Goal: Feedback & Contribution: Contribute content

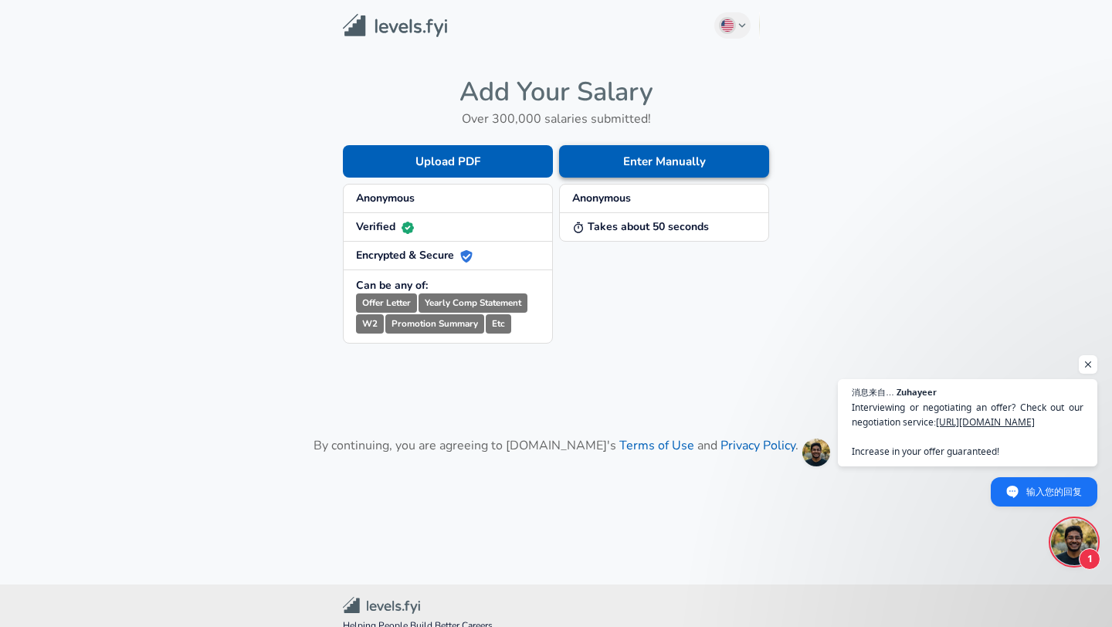
click at [623, 161] on button "Enter Manually" at bounding box center [664, 161] width 210 height 32
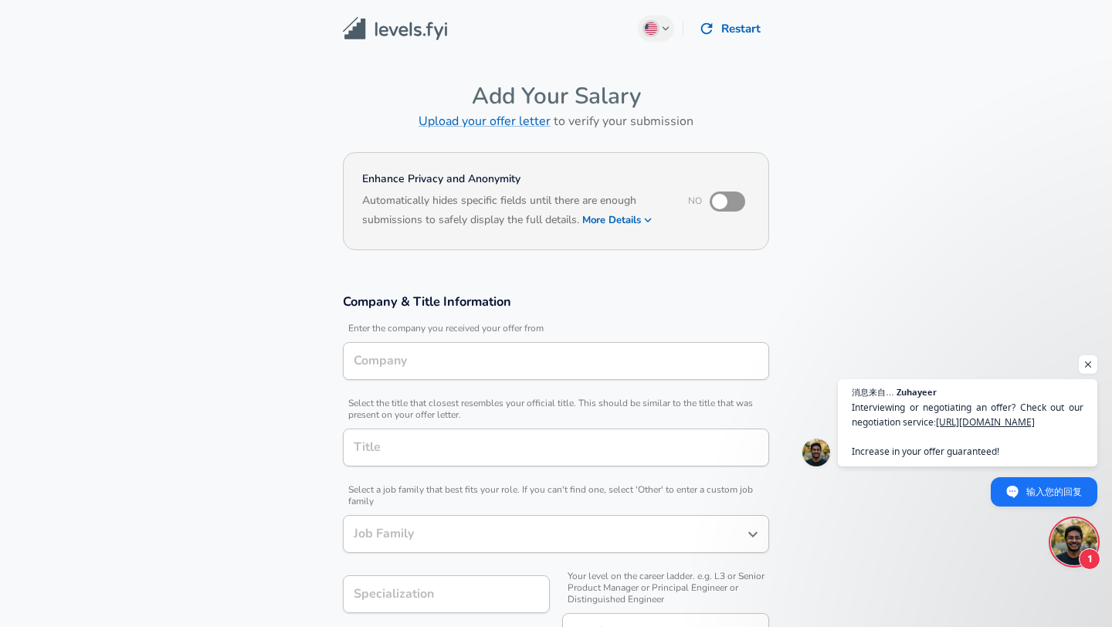
type input "Data Analyst"
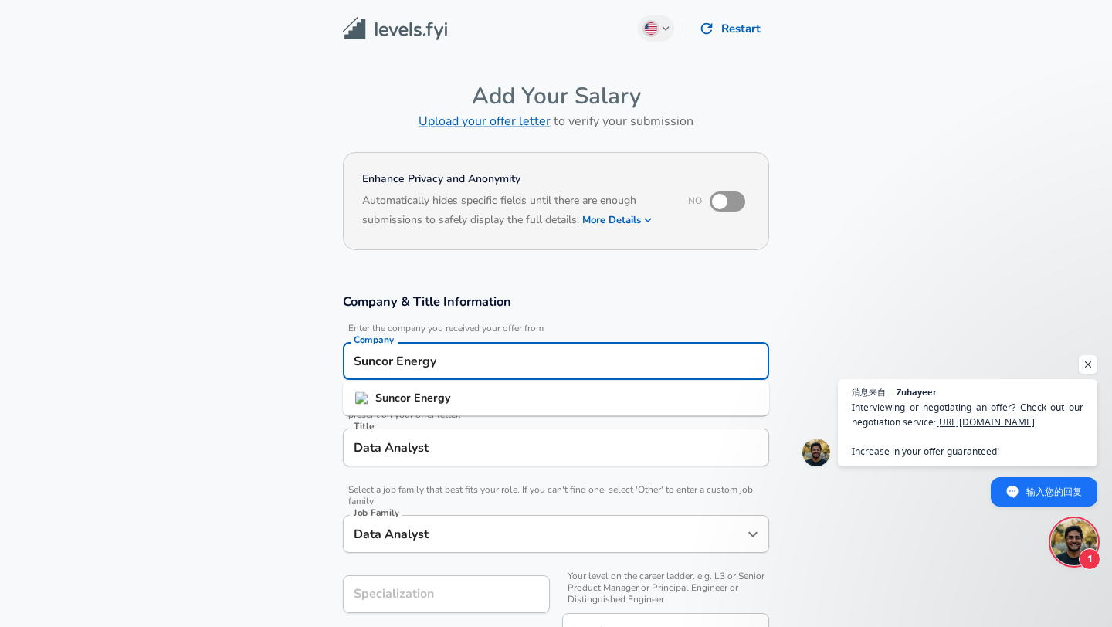
drag, startPoint x: 521, startPoint y: 365, endPoint x: 348, endPoint y: 365, distance: 173.0
click at [348, 365] on div "Suncor Energy Company" at bounding box center [556, 361] width 426 height 38
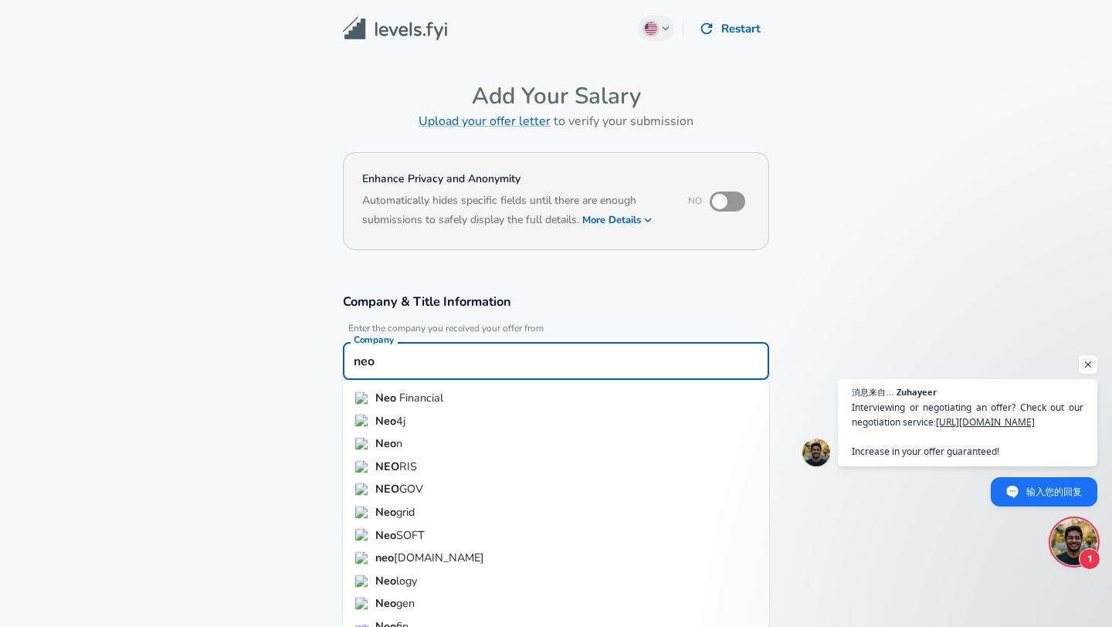
click at [429, 393] on span "Financial" at bounding box center [421, 397] width 44 height 15
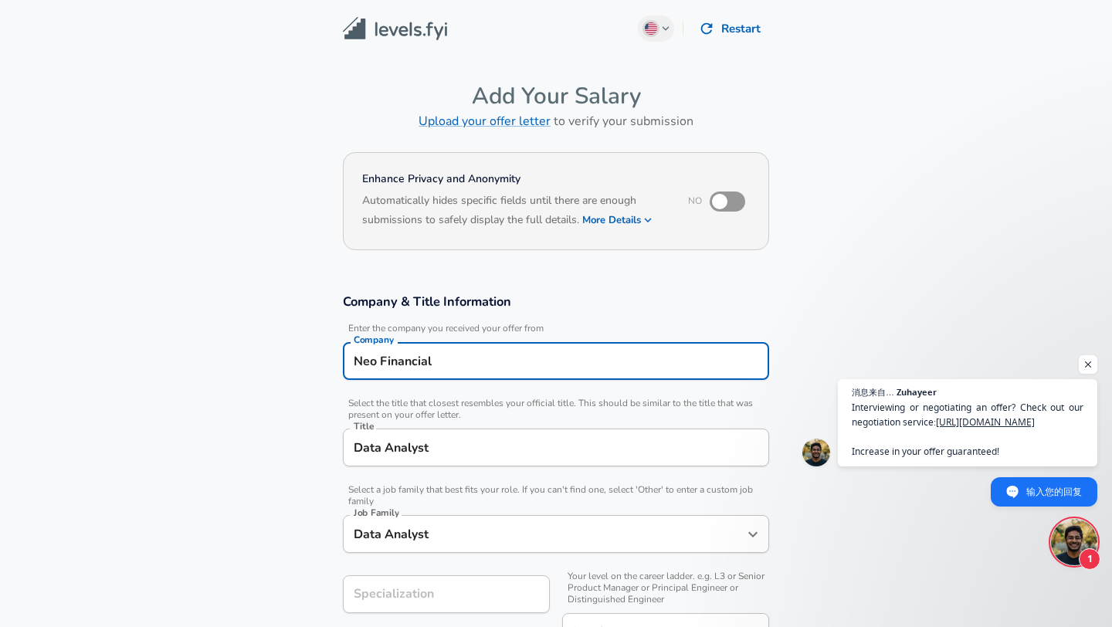
type input "Neo Financial"
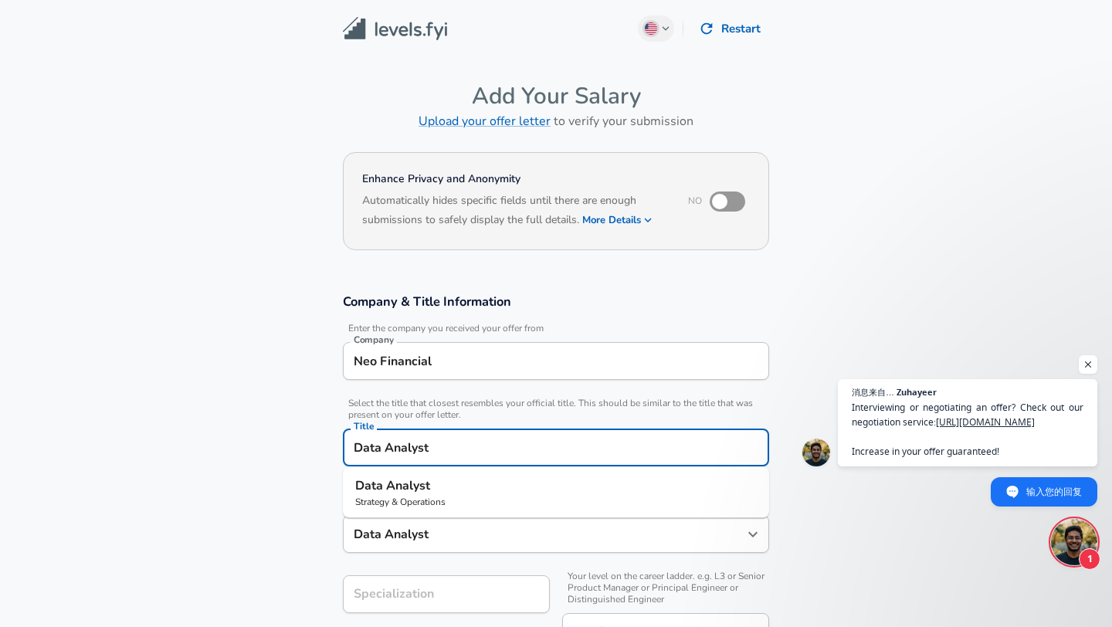
drag, startPoint x: 452, startPoint y: 442, endPoint x: 327, endPoint y: 442, distance: 124.4
click at [327, 442] on div "Company & Title Information Enter the company you received your offer from Comp…" at bounding box center [555, 477] width 463 height 369
click at [406, 486] on span "Engineer" at bounding box center [403, 485] width 49 height 17
type input "iOS Engineer"
type input "Mobile (iOS + Android)"
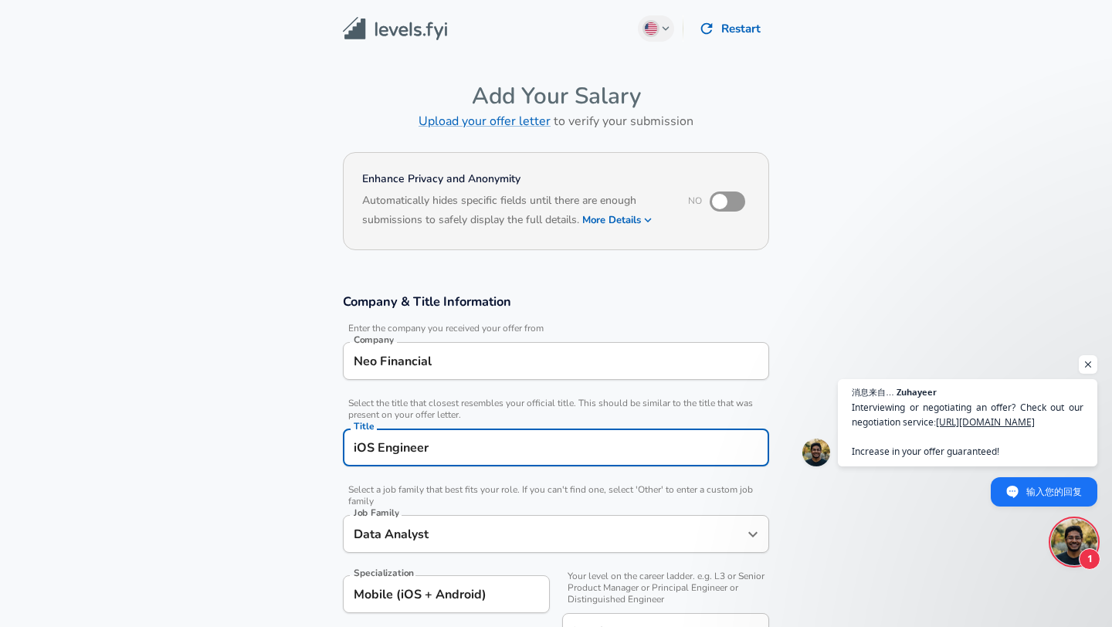
type input "Software Engineer"
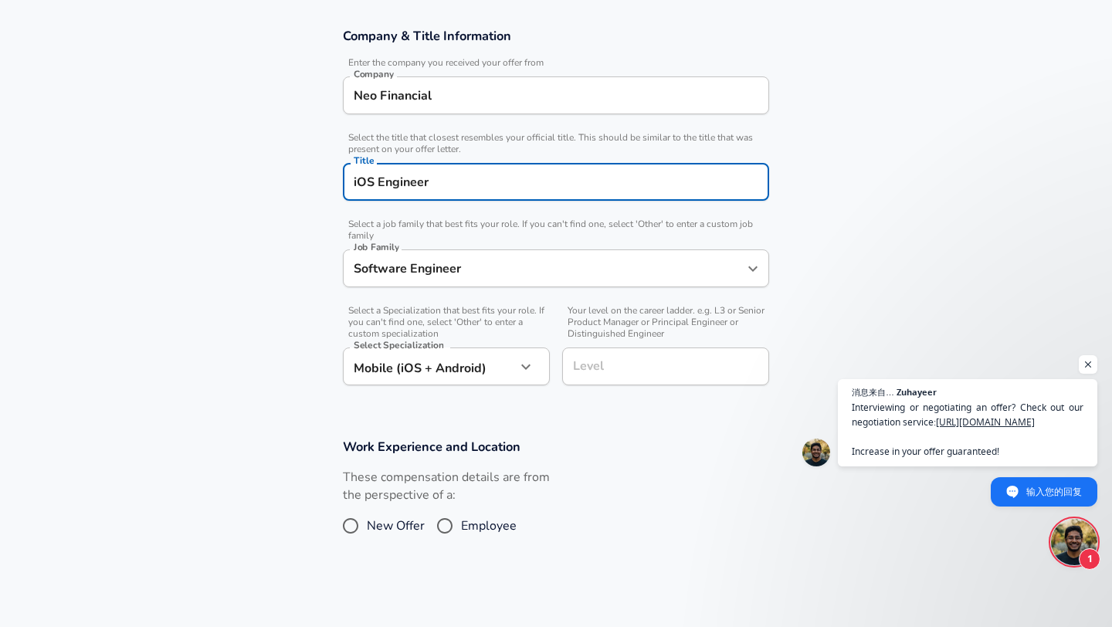
scroll to position [268, 0]
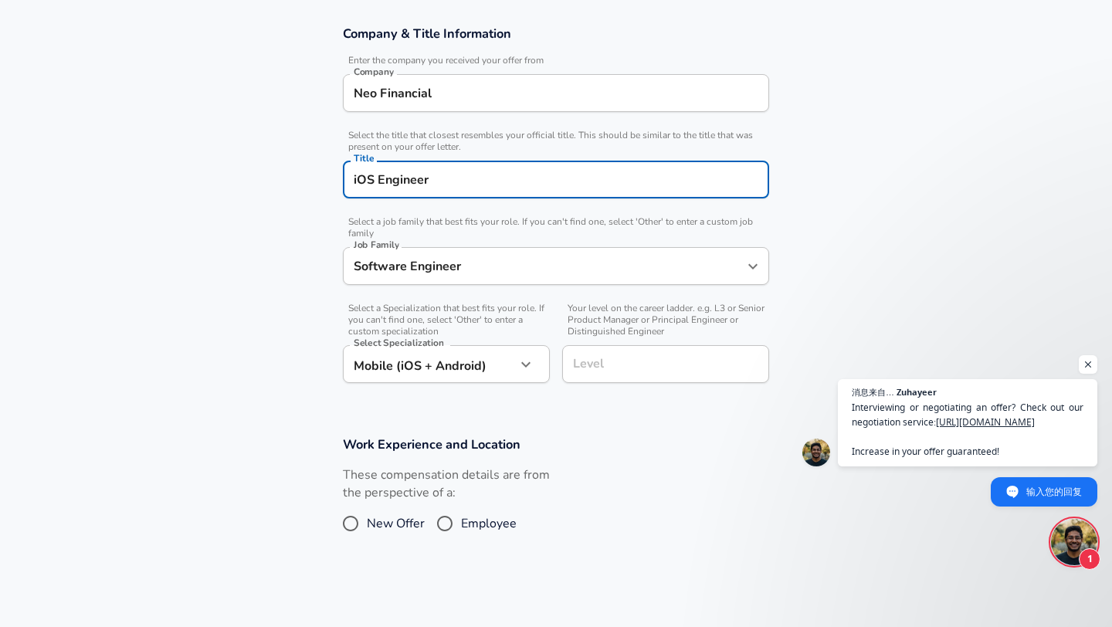
type input "iOS Engineer"
click at [602, 363] on input "Level" at bounding box center [665, 364] width 193 height 24
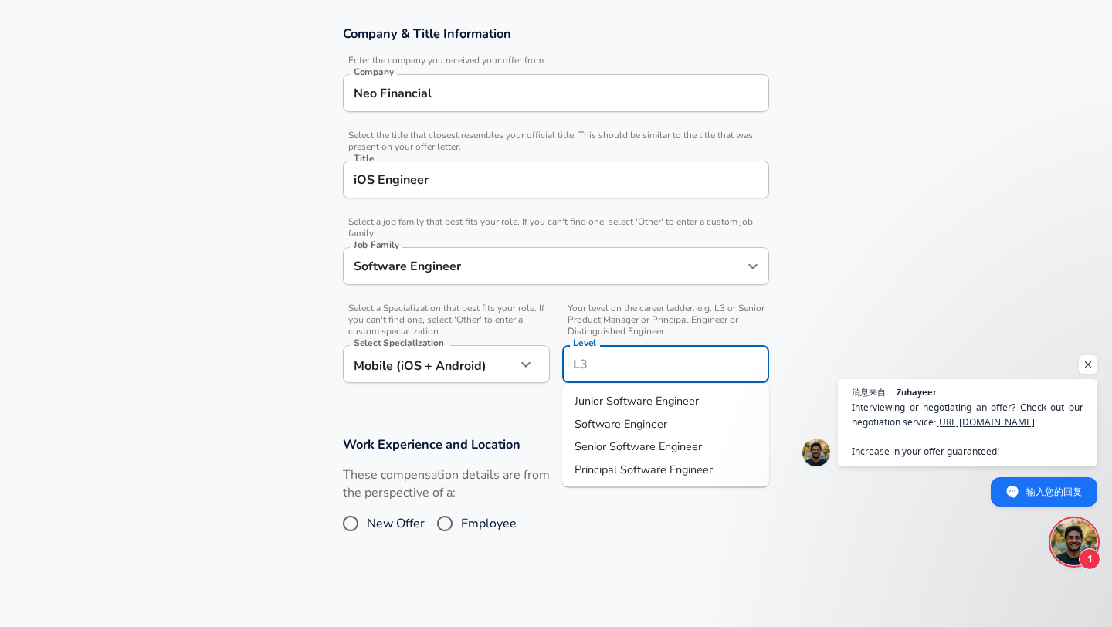
click at [613, 409] on span "Junior Software Engineer" at bounding box center [637, 401] width 124 height 17
type input "Junior Software Engineer"
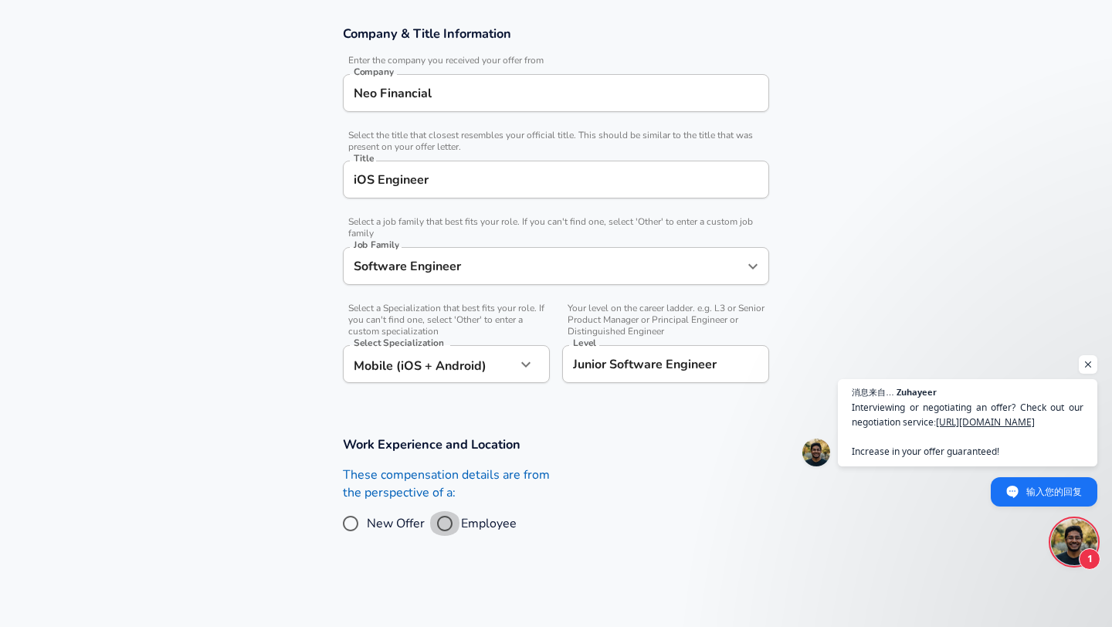
click at [454, 526] on input "Employee" at bounding box center [445, 523] width 32 height 25
radio input "true"
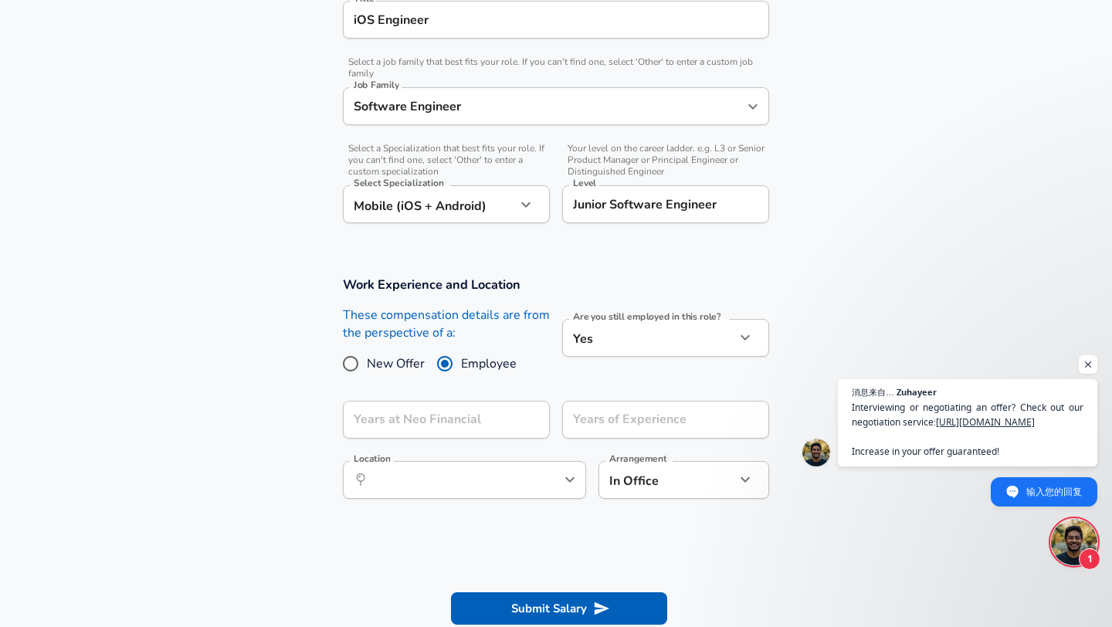
scroll to position [435, 0]
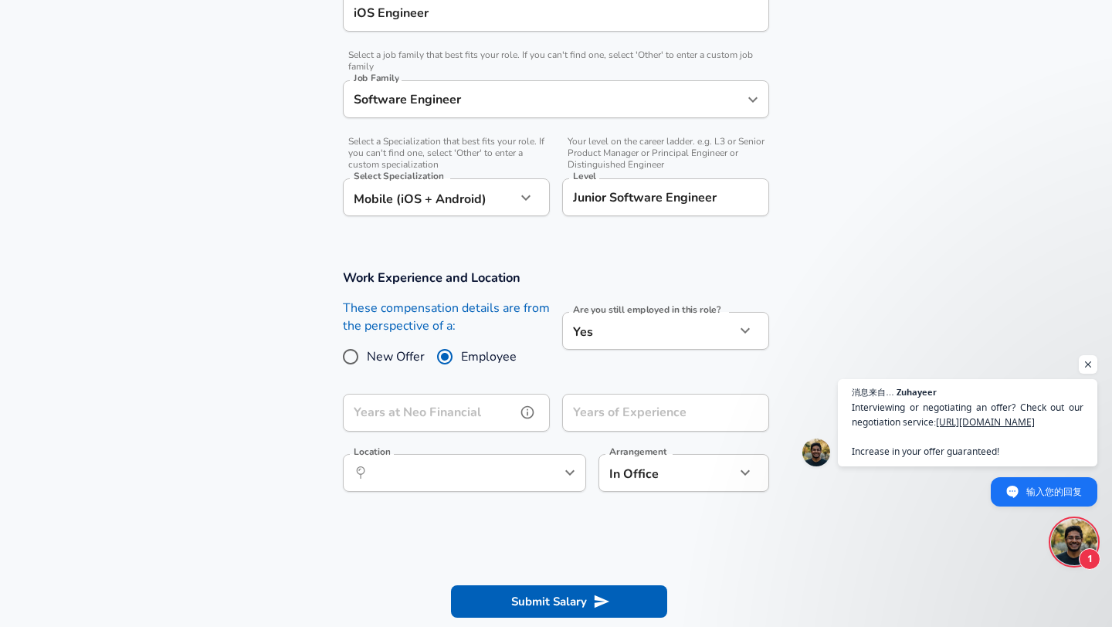
click at [483, 415] on input "Years at Neo Financial" at bounding box center [429, 413] width 173 height 38
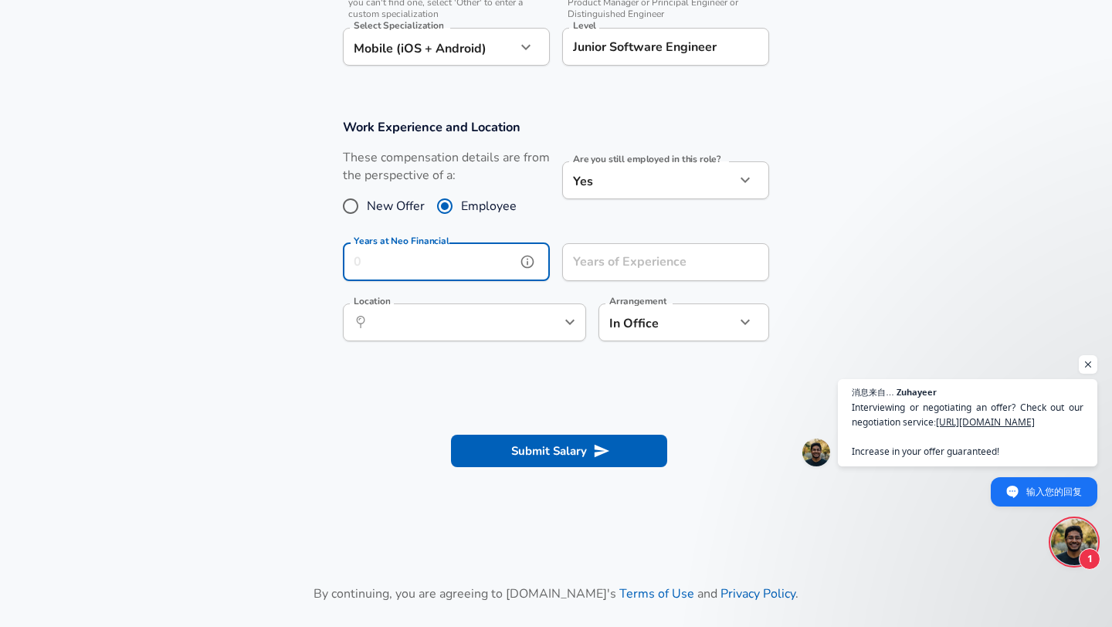
scroll to position [599, 0]
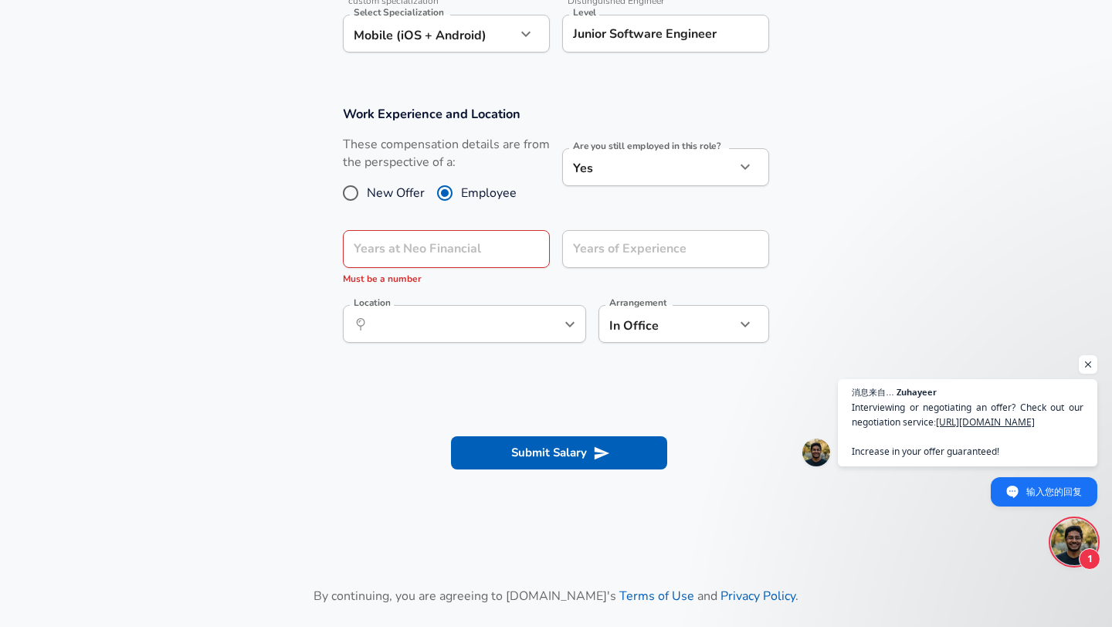
click at [579, 414] on section "Submit Salary" at bounding box center [556, 450] width 1112 height 87
click at [464, 252] on input "Years at Neo Financial" at bounding box center [429, 249] width 173 height 38
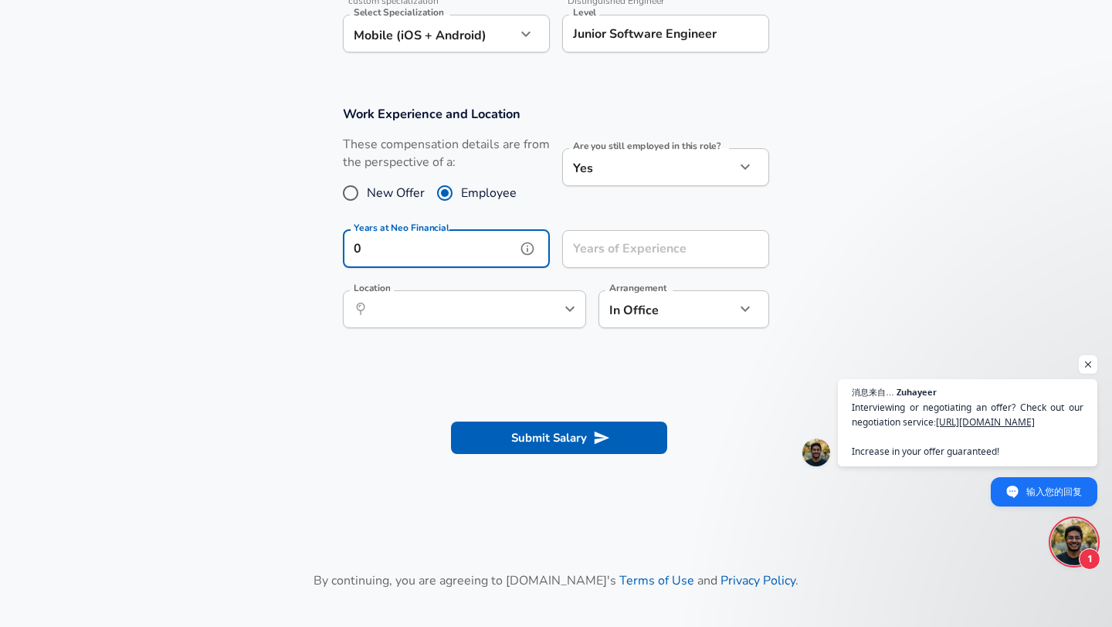
type input "0"
click at [389, 185] on span "New Offer" at bounding box center [396, 193] width 58 height 19
click at [367, 185] on input "New Offer" at bounding box center [350, 193] width 32 height 25
radio input "true"
radio input "false"
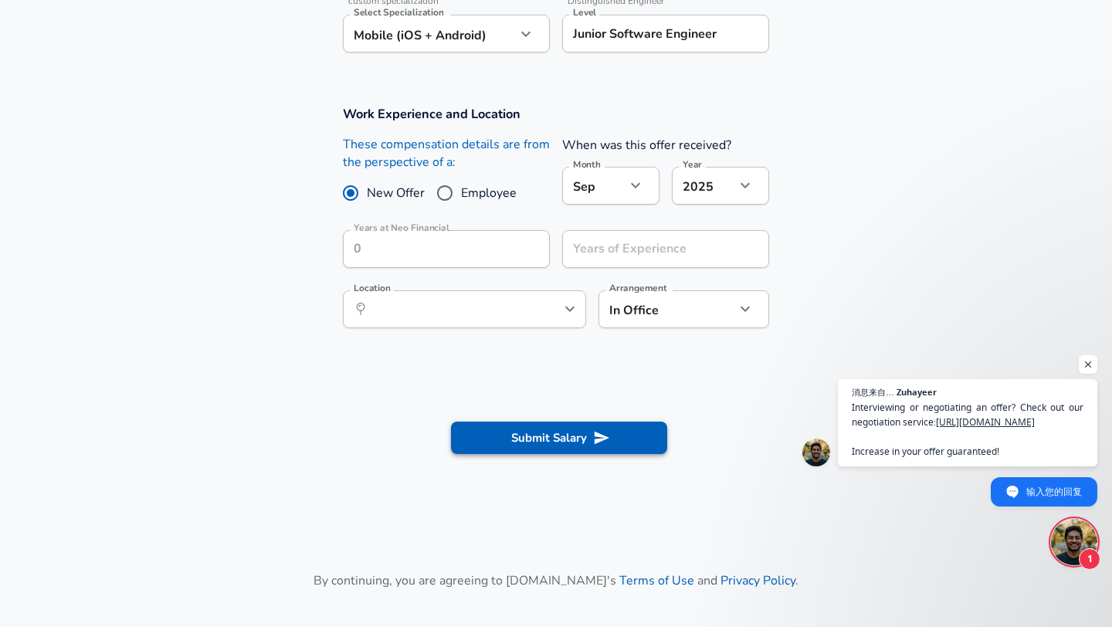
click at [583, 422] on button "Submit Salary" at bounding box center [559, 438] width 216 height 32
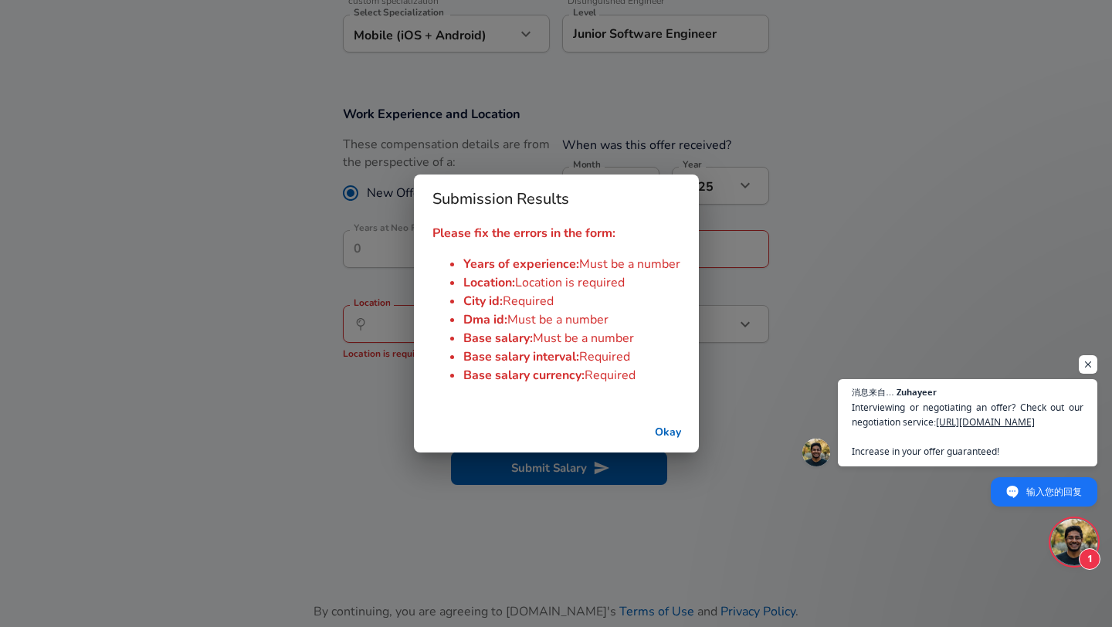
click at [740, 348] on div "Submission Results Please fix the errors in the form: Years of experience : Mus…" at bounding box center [556, 313] width 1112 height 627
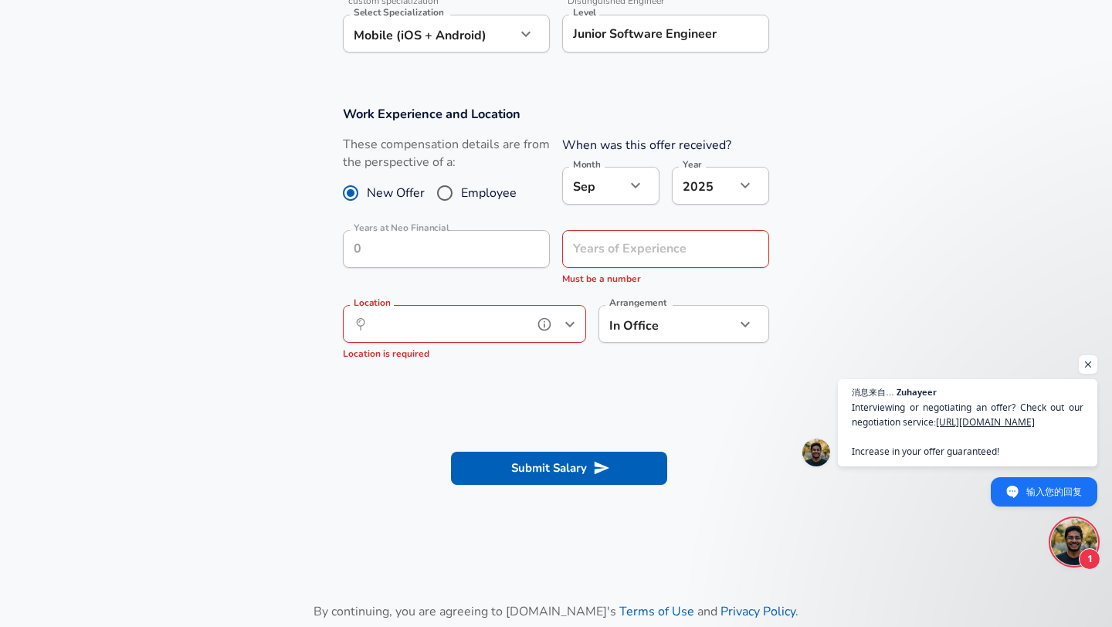
click at [495, 314] on input "Location" at bounding box center [447, 324] width 158 height 24
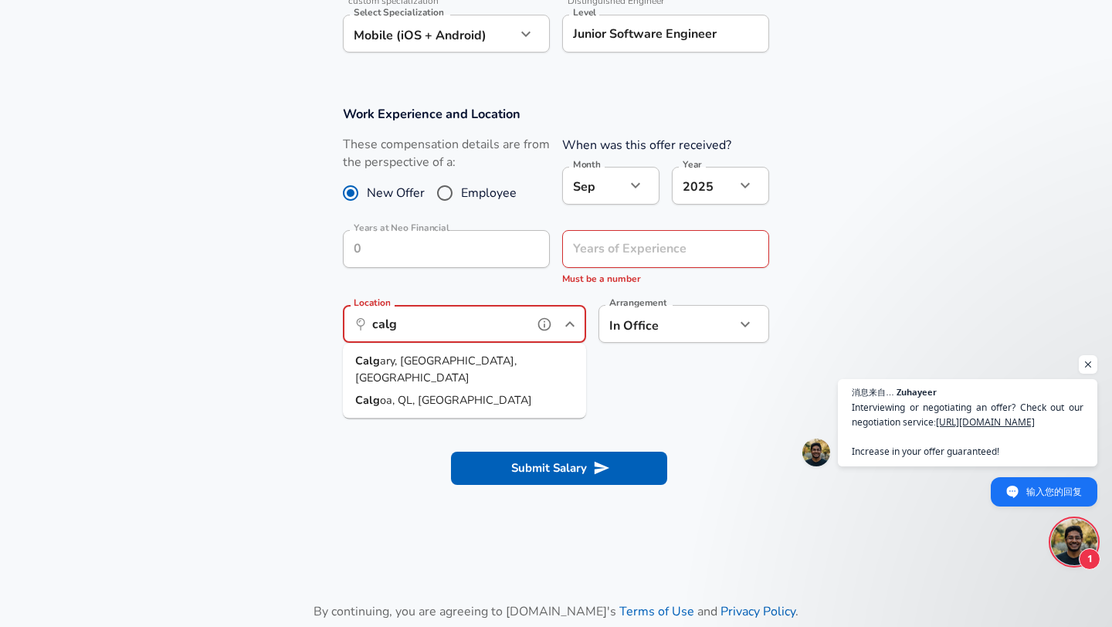
click at [480, 368] on li "Calg ary, [GEOGRAPHIC_DATA], [GEOGRAPHIC_DATA]" at bounding box center [464, 369] width 243 height 39
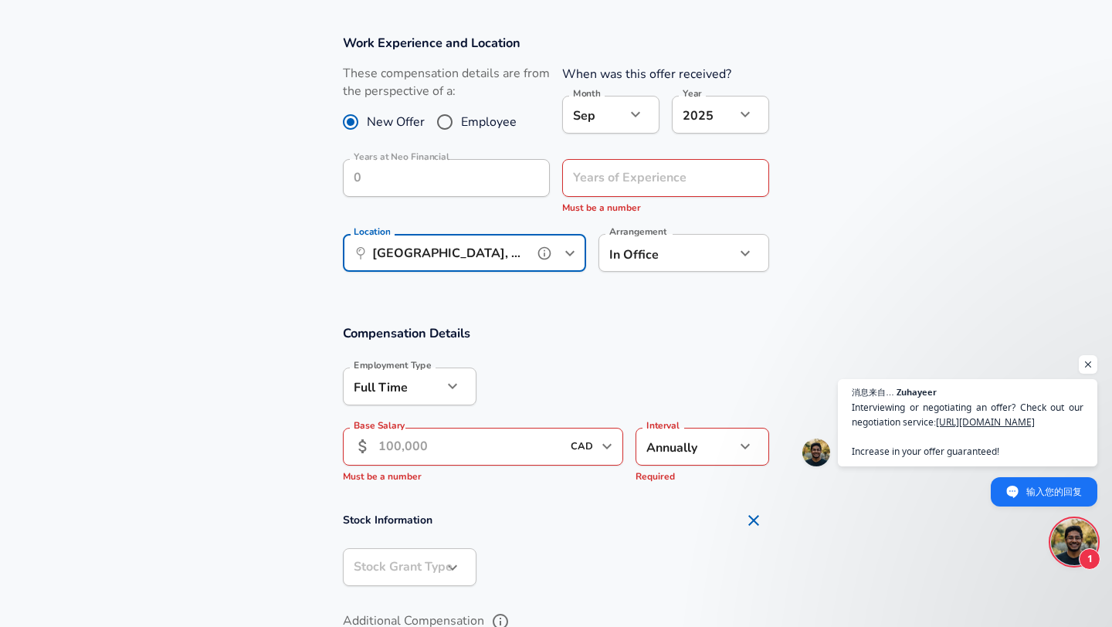
scroll to position [691, 0]
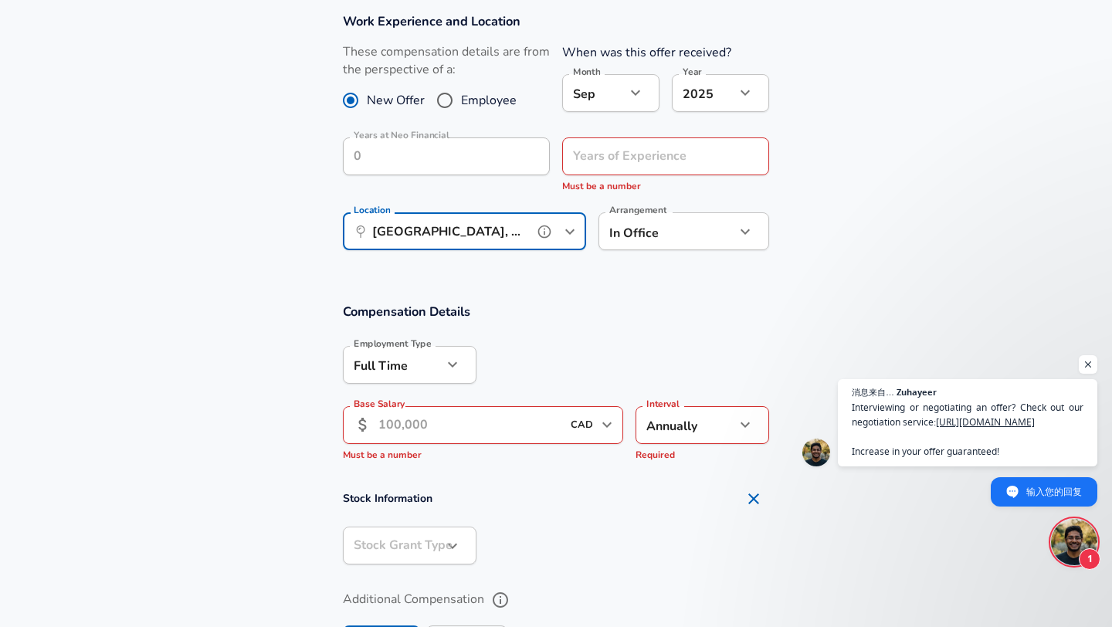
type input "[GEOGRAPHIC_DATA], [GEOGRAPHIC_DATA], [GEOGRAPHIC_DATA]"
click at [499, 437] on input "Base Salary" at bounding box center [469, 425] width 183 height 38
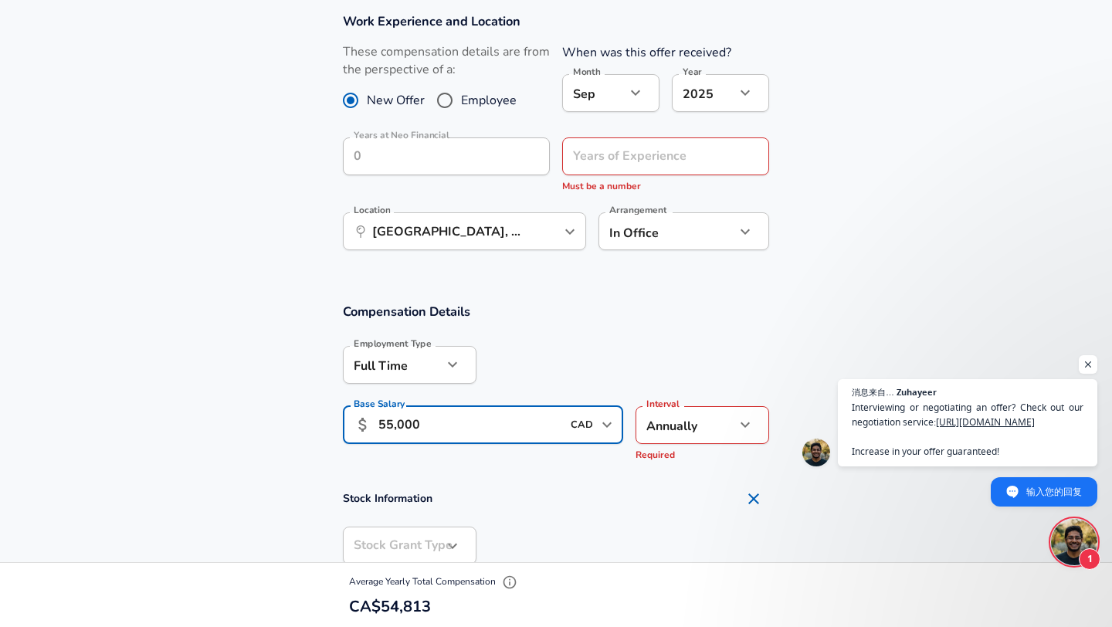
type input "55,000"
click at [542, 499] on h4 "Stock Information" at bounding box center [556, 499] width 426 height 31
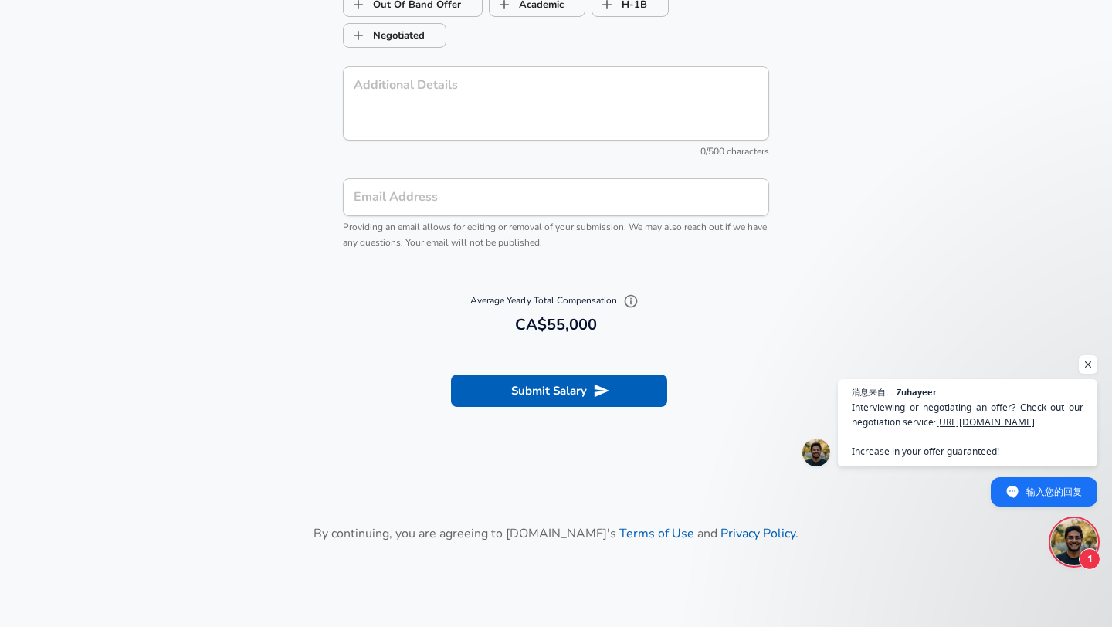
scroll to position [1722, 0]
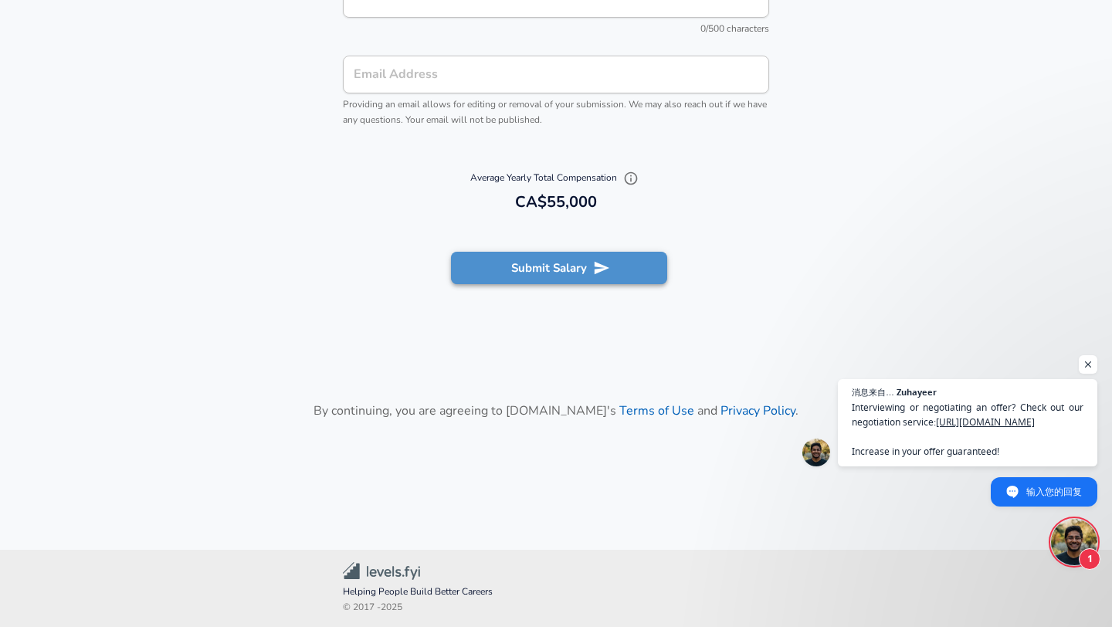
click at [599, 270] on icon "submit" at bounding box center [602, 268] width 15 height 13
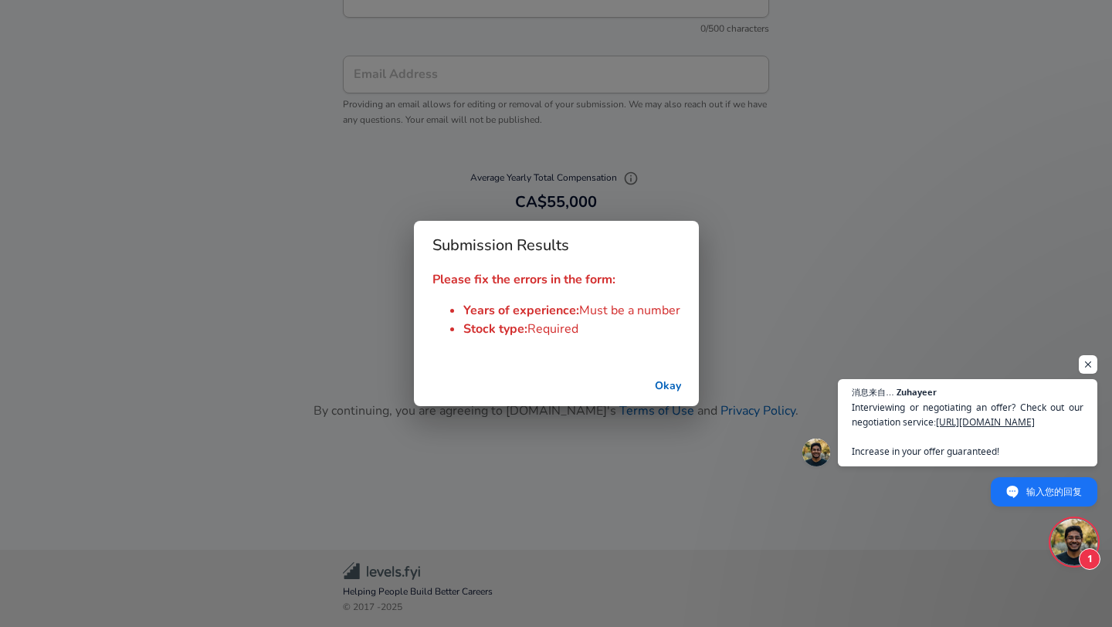
click at [663, 385] on button "Okay" at bounding box center [667, 386] width 49 height 29
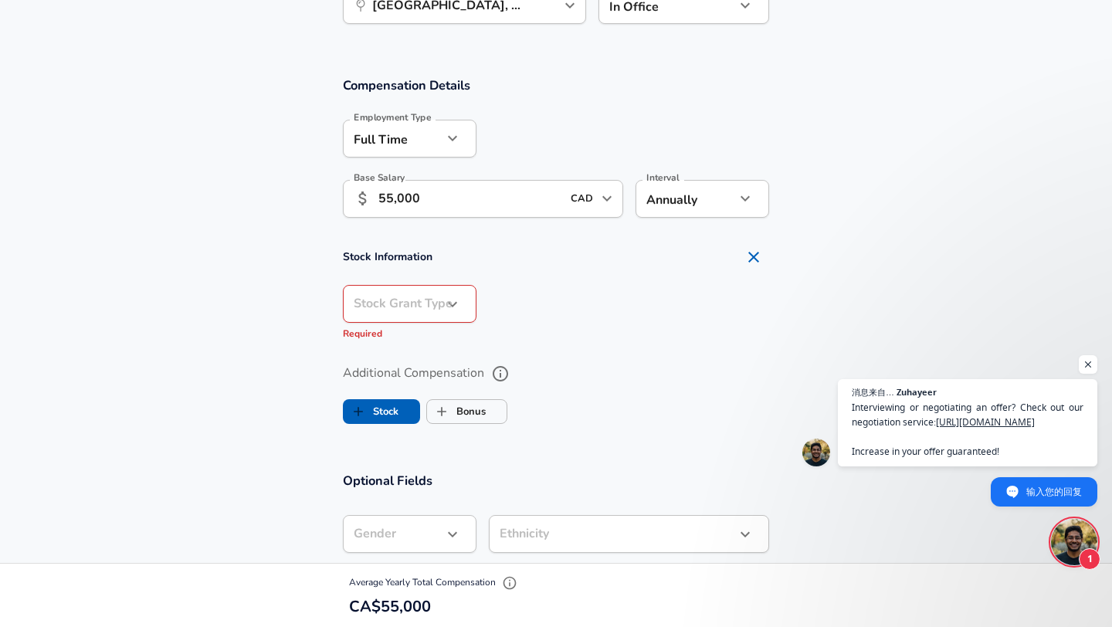
scroll to position [911, 0]
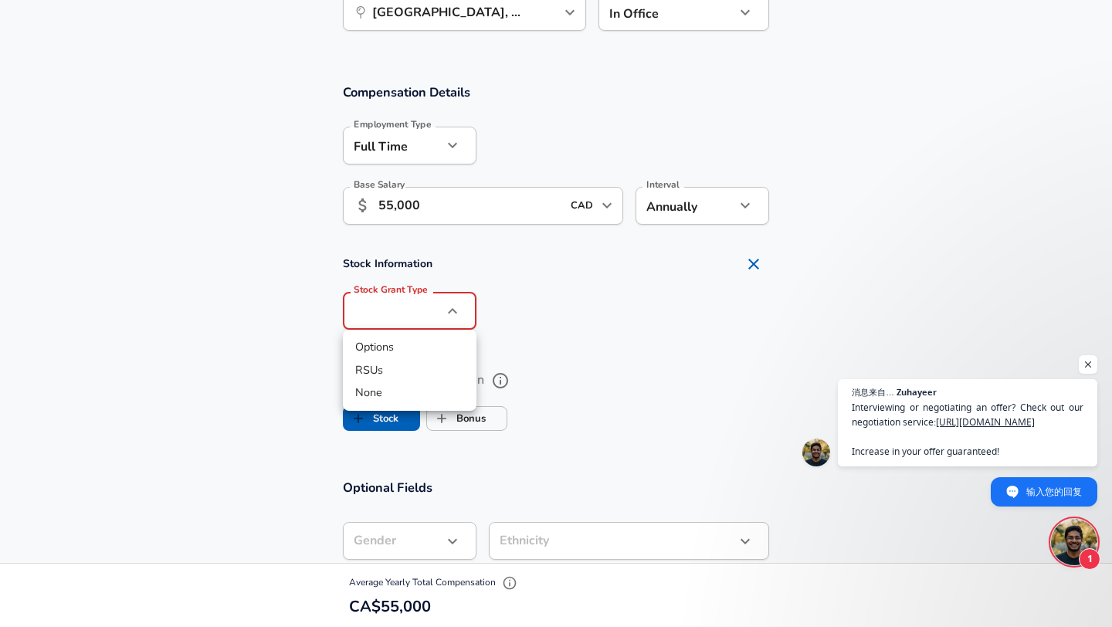
click at [436, 347] on li "Options" at bounding box center [410, 347] width 134 height 23
type input "option"
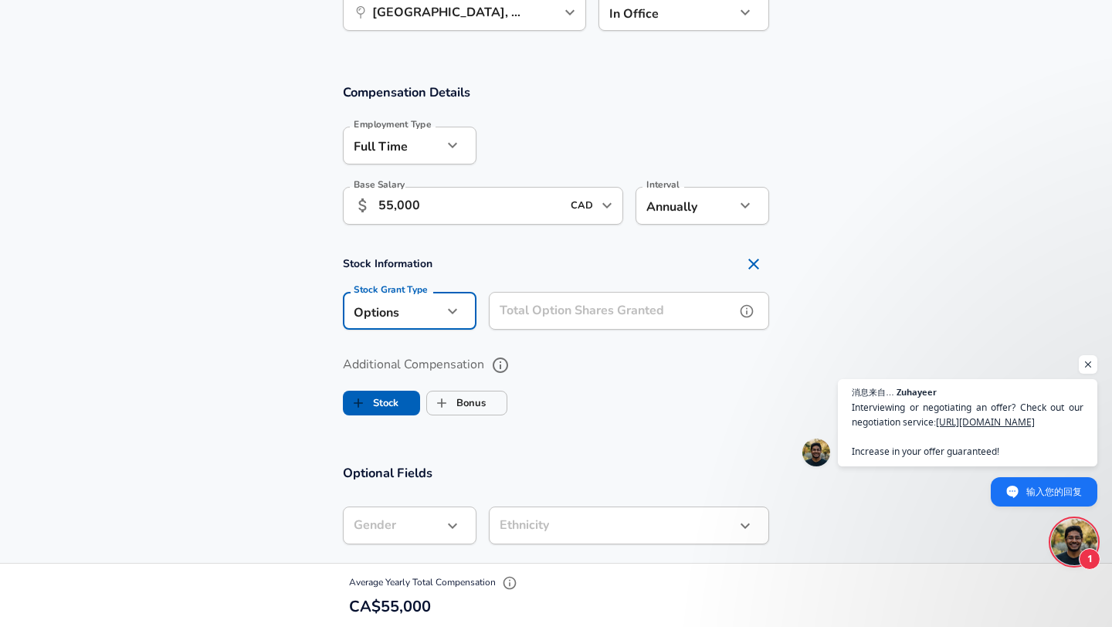
click at [545, 308] on input "Total Option Shares Granted" at bounding box center [612, 311] width 246 height 38
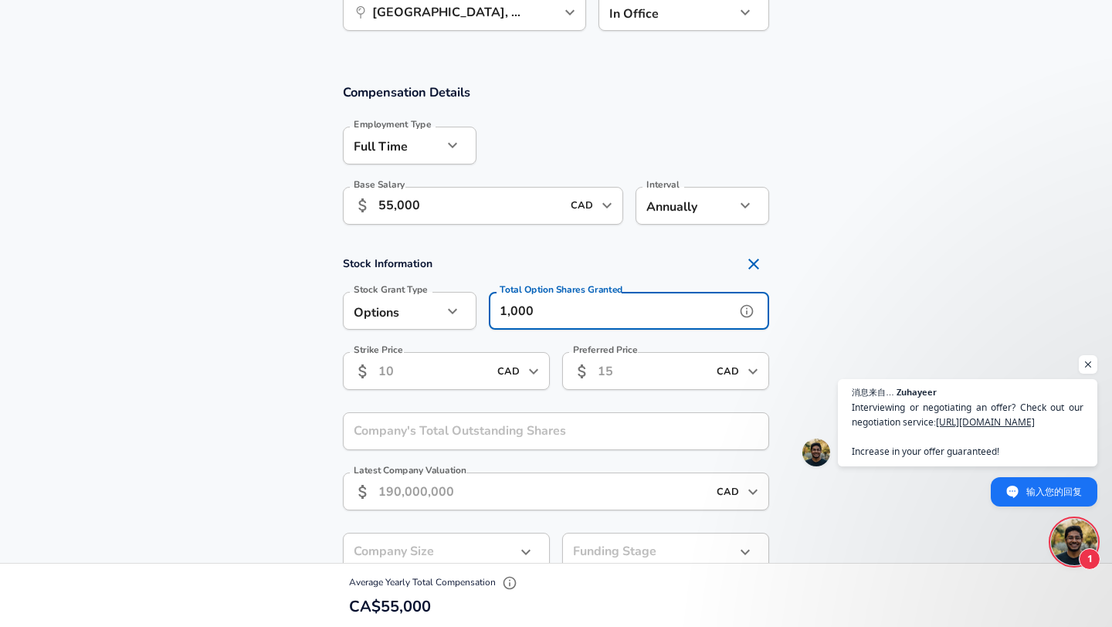
type input "1,000"
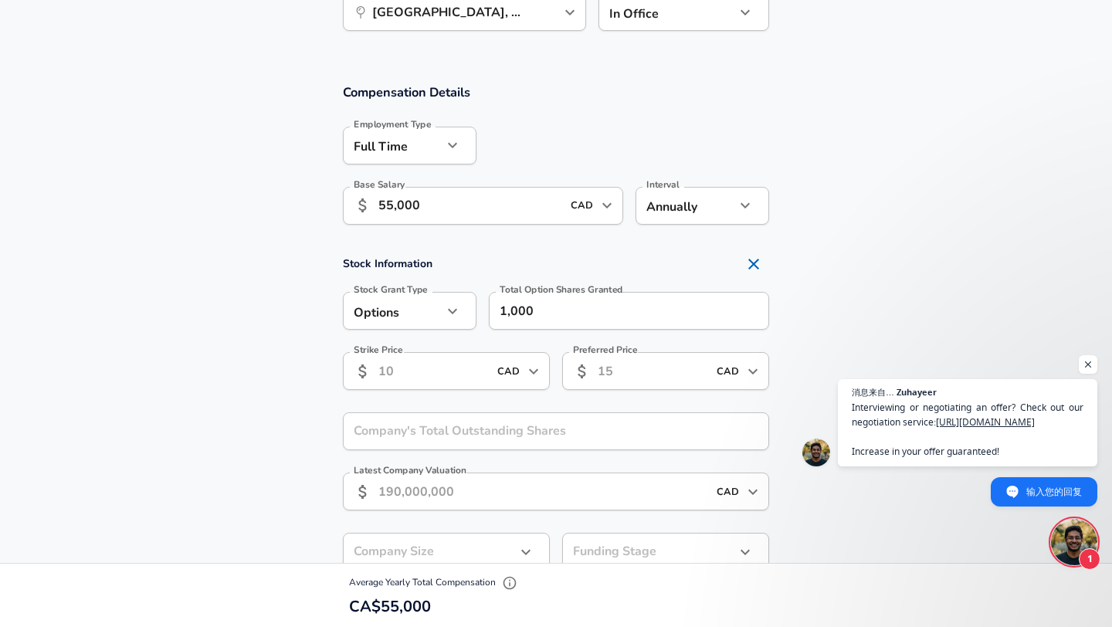
click at [853, 352] on section "Stock Information Stock Grant Type Options option Stock Grant Type Total Option…" at bounding box center [556, 427] width 1112 height 356
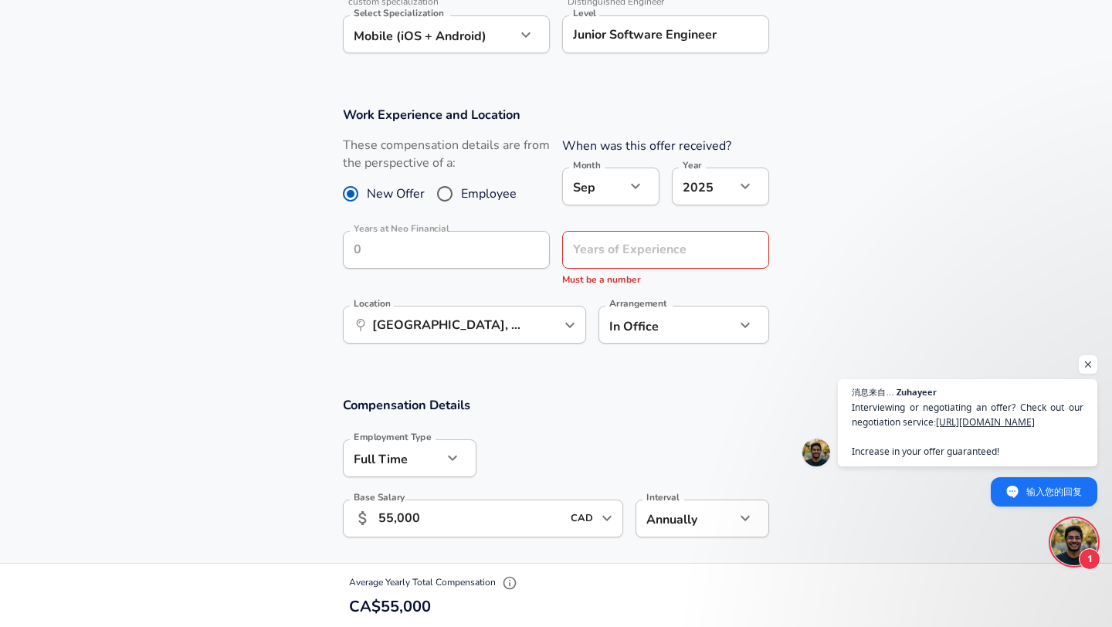
scroll to position [596, 0]
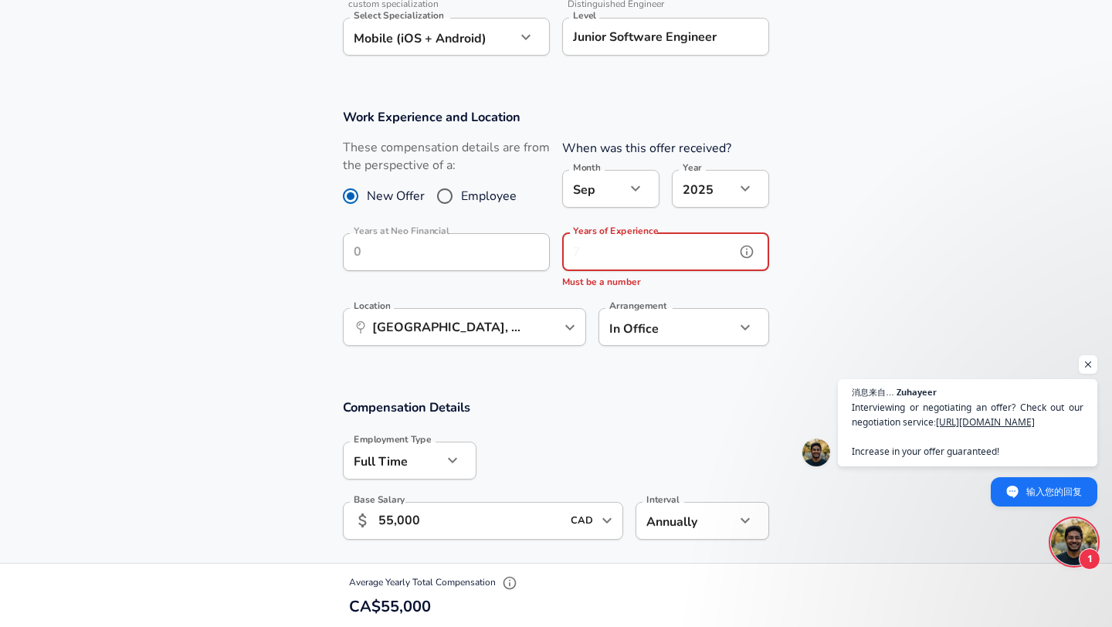
click at [659, 248] on input "Years of Experience" at bounding box center [648, 252] width 173 height 38
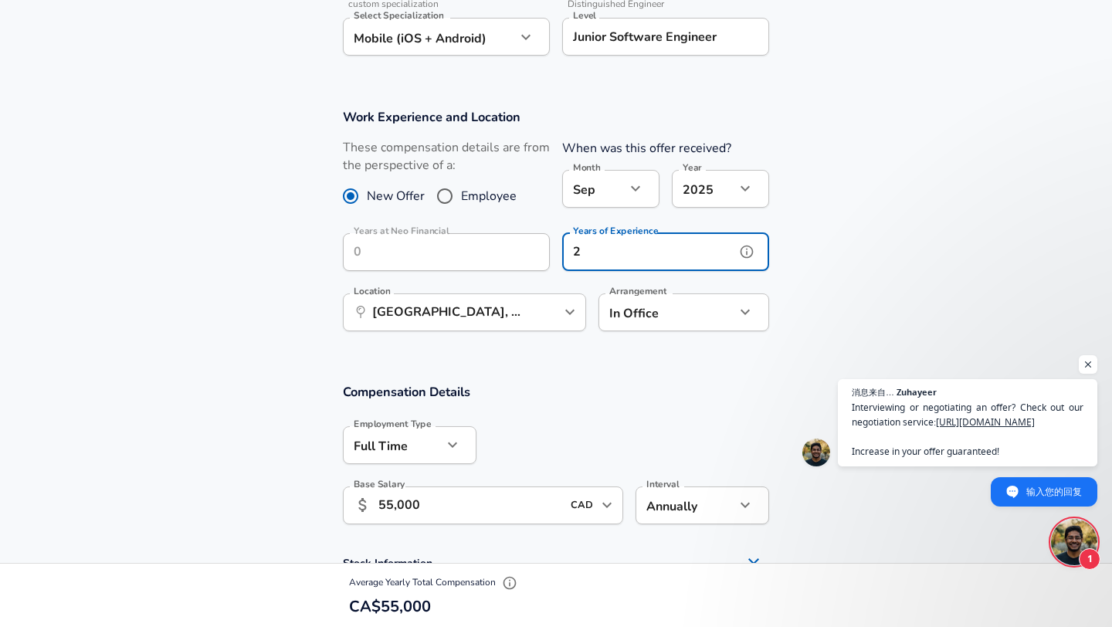
type input "2"
click at [799, 274] on section "Work Experience and Location These compensation details are from the perspectiv…" at bounding box center [556, 227] width 1112 height 275
click at [671, 262] on input "2" at bounding box center [648, 252] width 173 height 38
click at [749, 251] on icon "help" at bounding box center [746, 251] width 15 height 15
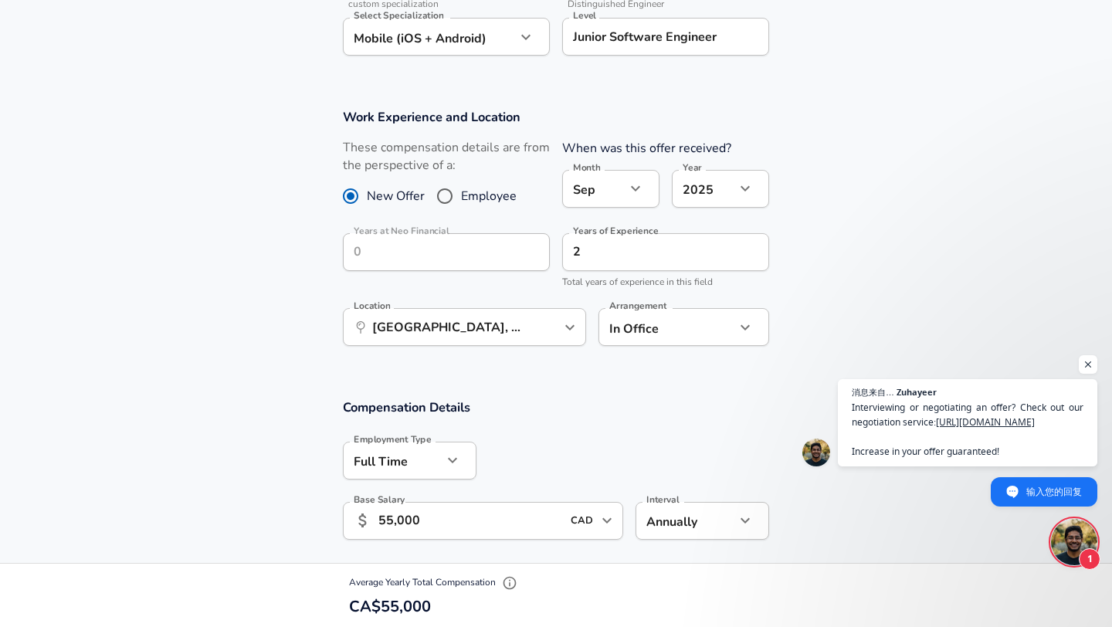
click at [804, 292] on section "Work Experience and Location These compensation details are from the perspectiv…" at bounding box center [556, 235] width 1112 height 290
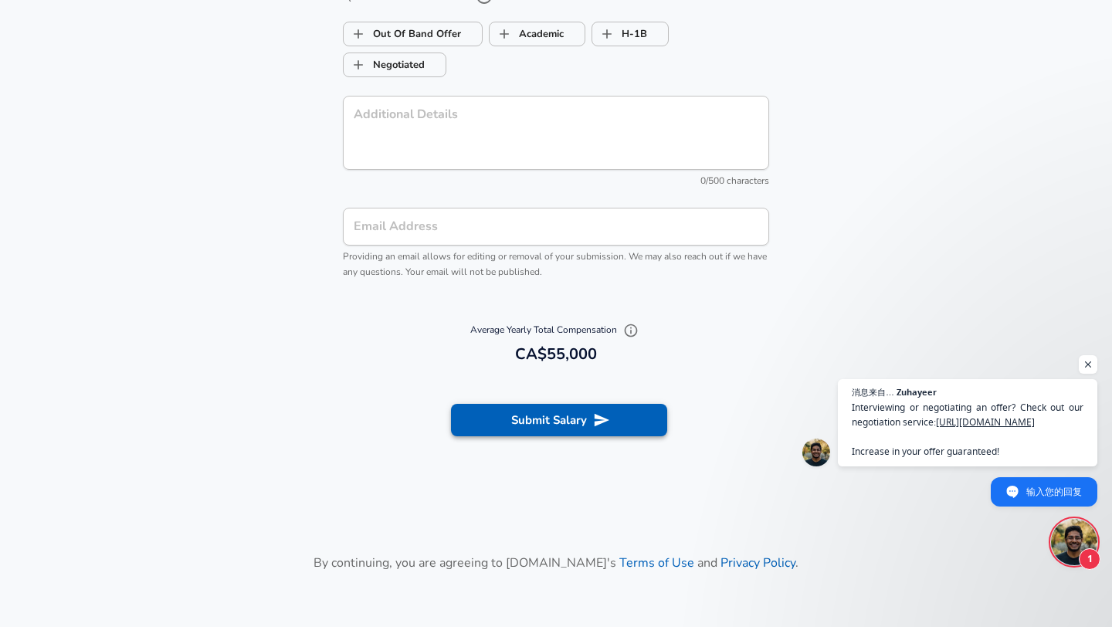
click at [637, 424] on button "Submit Salary" at bounding box center [559, 420] width 216 height 32
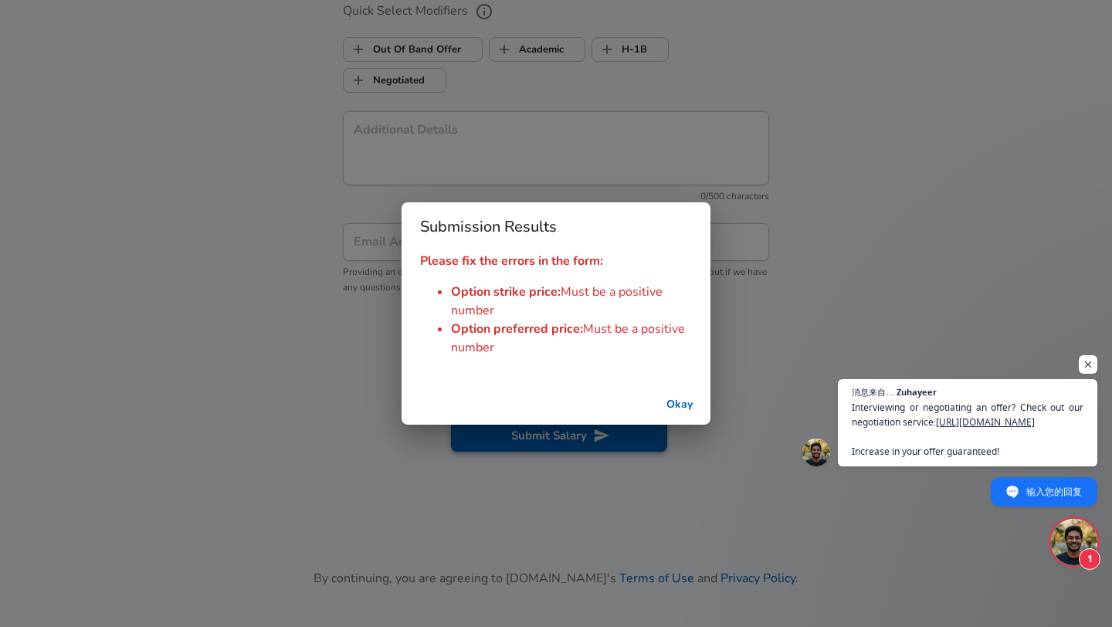
scroll to position [1835, 0]
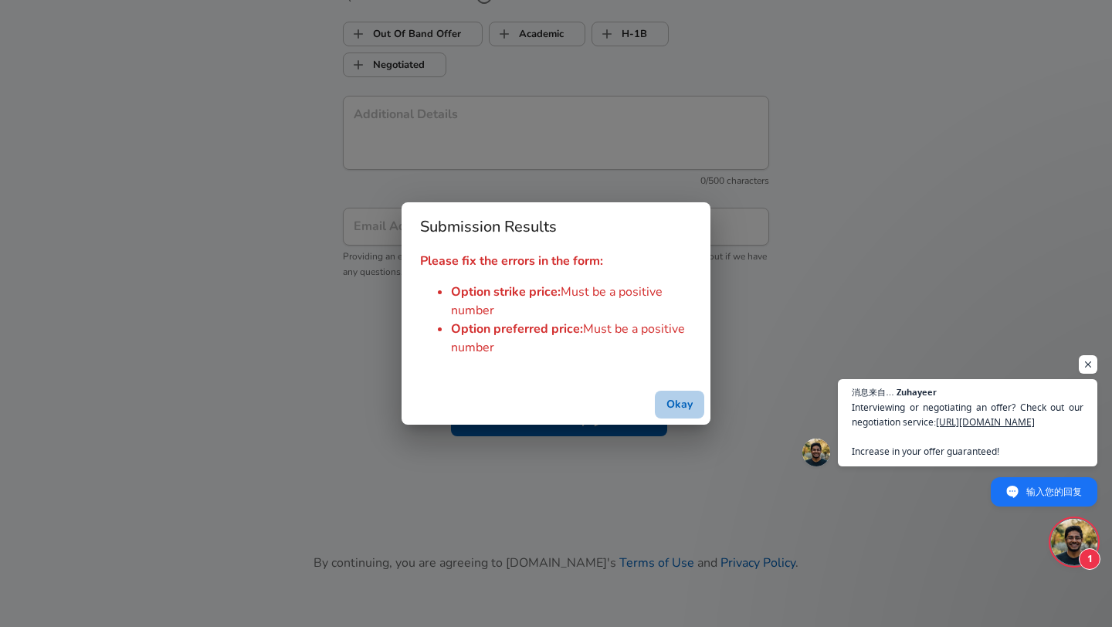
click at [674, 399] on button "Okay" at bounding box center [679, 405] width 49 height 29
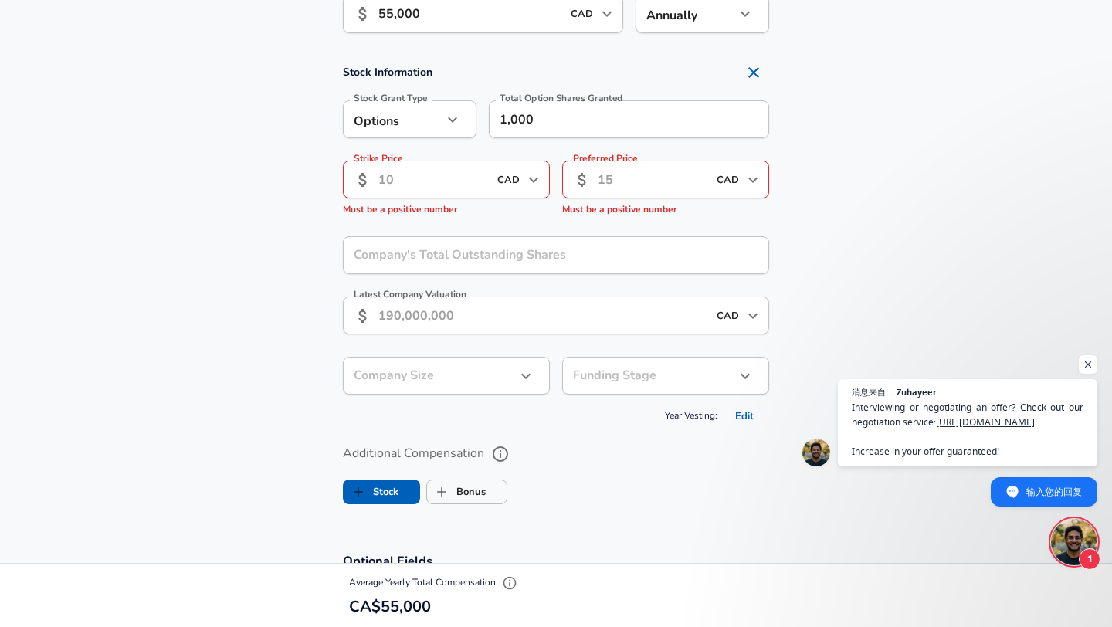
scroll to position [1098, 0]
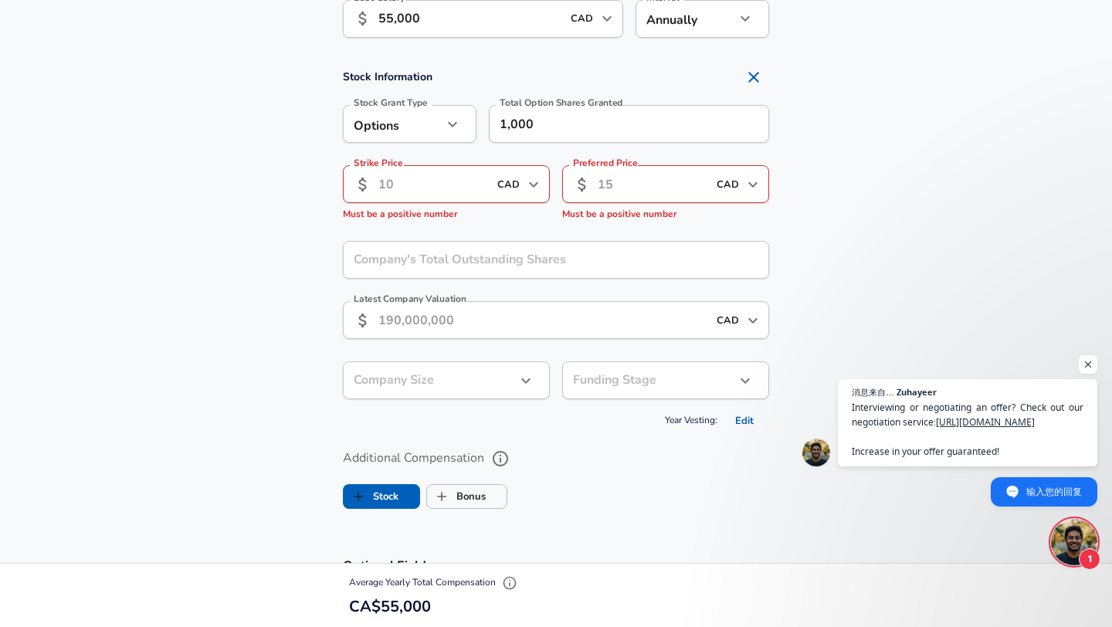
click at [462, 178] on div "​ CAD ​ Strike Price" at bounding box center [446, 184] width 207 height 38
type input "0"
click at [660, 186] on input "Preferred Price" at bounding box center [638, 184] width 80 height 38
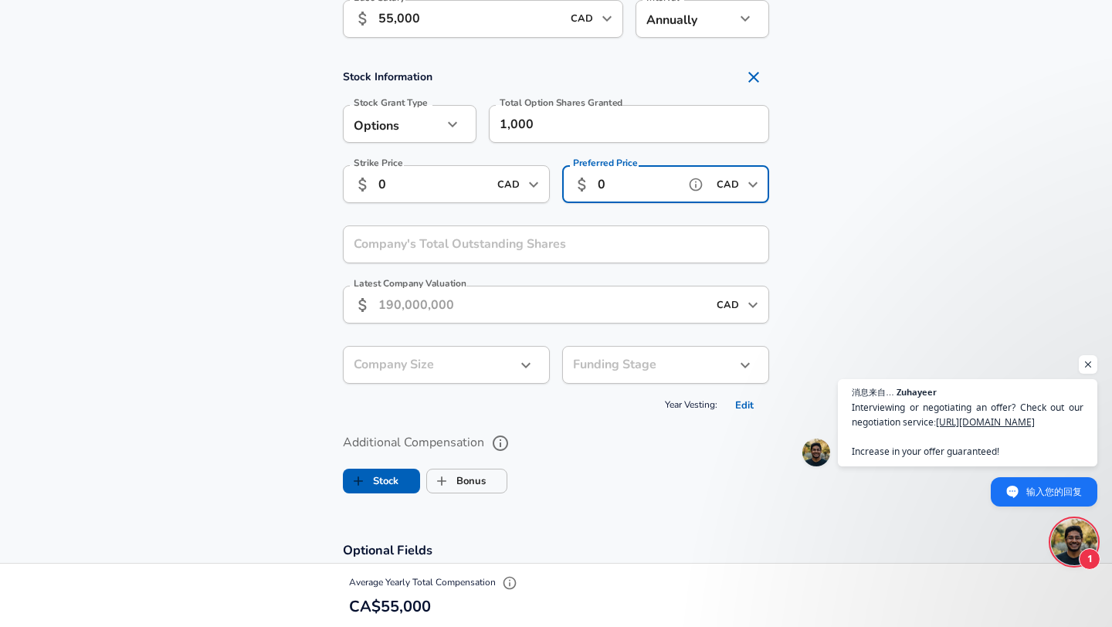
type input "0"
click at [881, 164] on section "Stock Information Stock Grant Type Options option Stock Grant Type Total Option…" at bounding box center [556, 240] width 1112 height 356
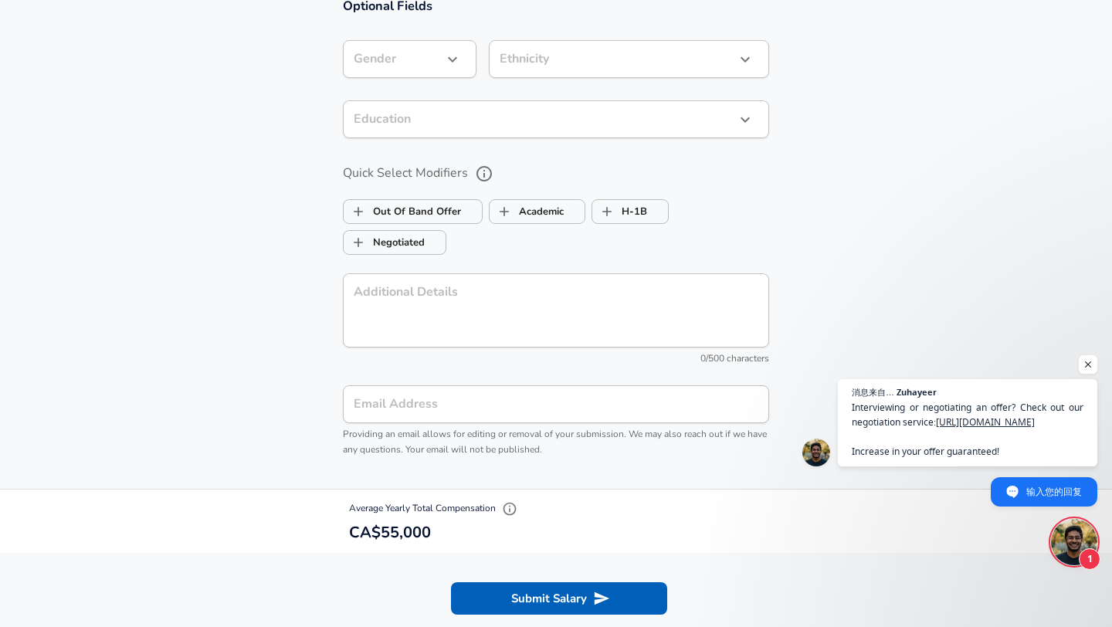
scroll to position [1972, 0]
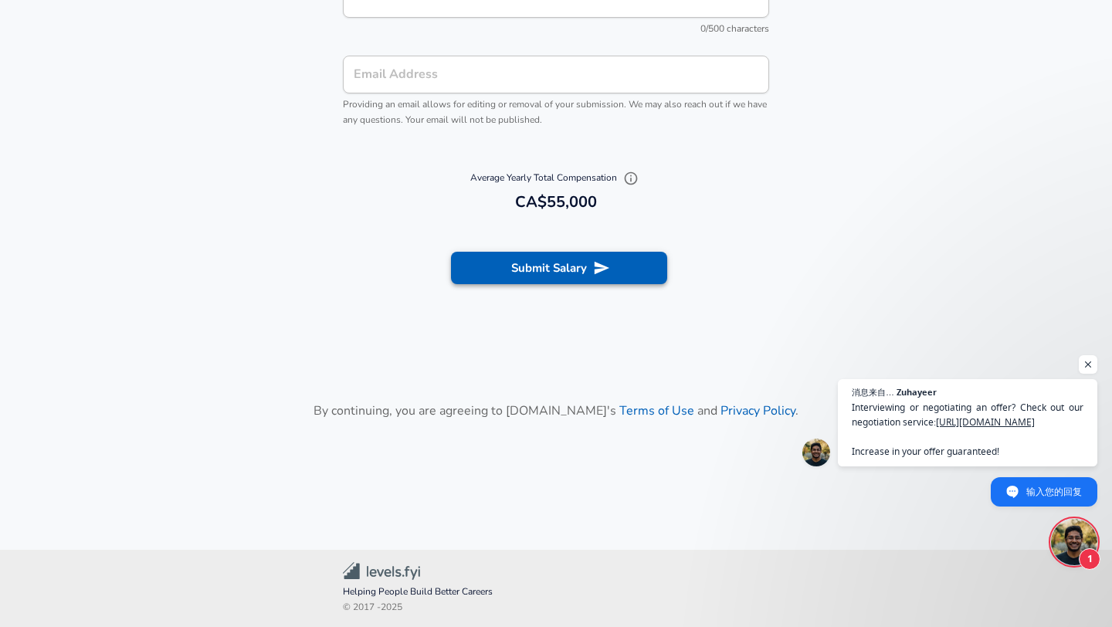
click at [616, 275] on button "Submit Salary" at bounding box center [559, 268] width 216 height 32
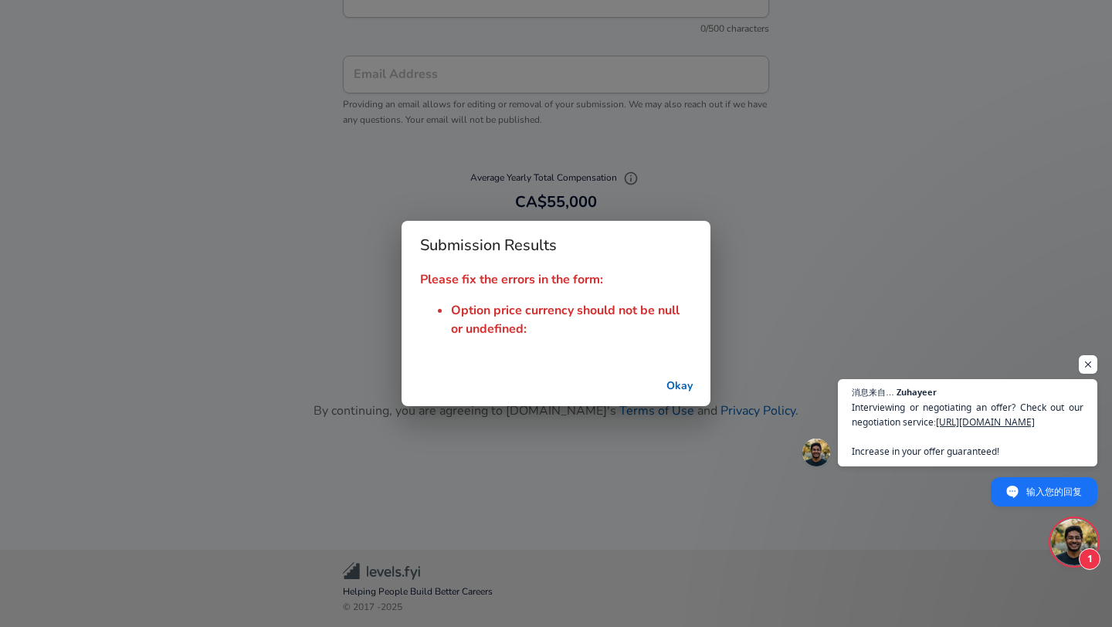
click at [679, 384] on button "Okay" at bounding box center [679, 386] width 49 height 29
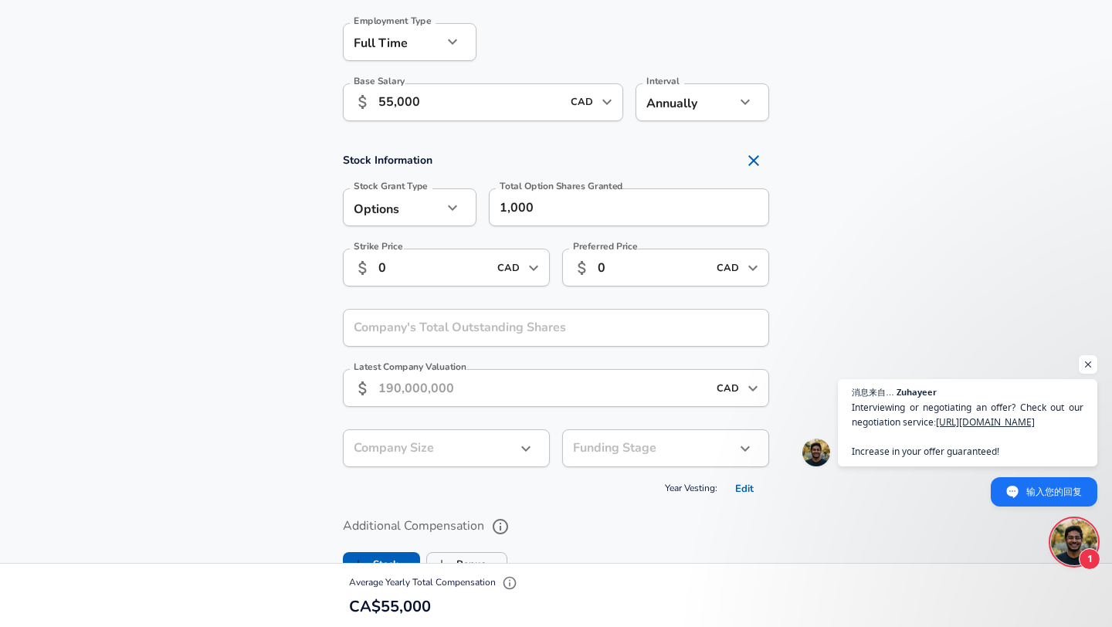
scroll to position [995, 0]
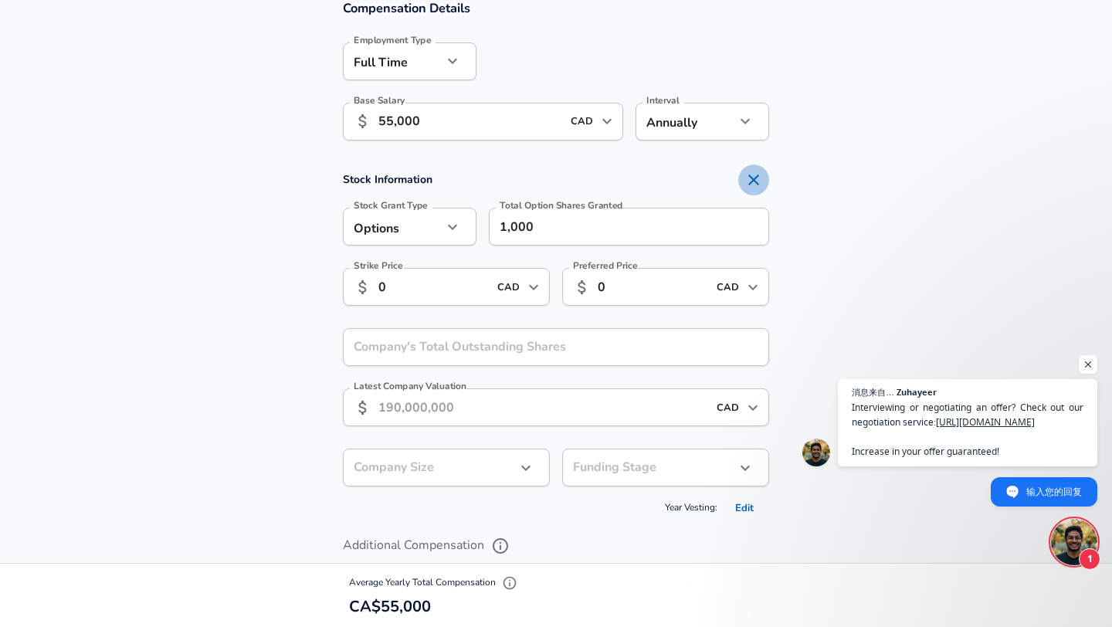
click at [759, 181] on icon "Remove Section" at bounding box center [754, 180] width 19 height 19
checkbox input "false"
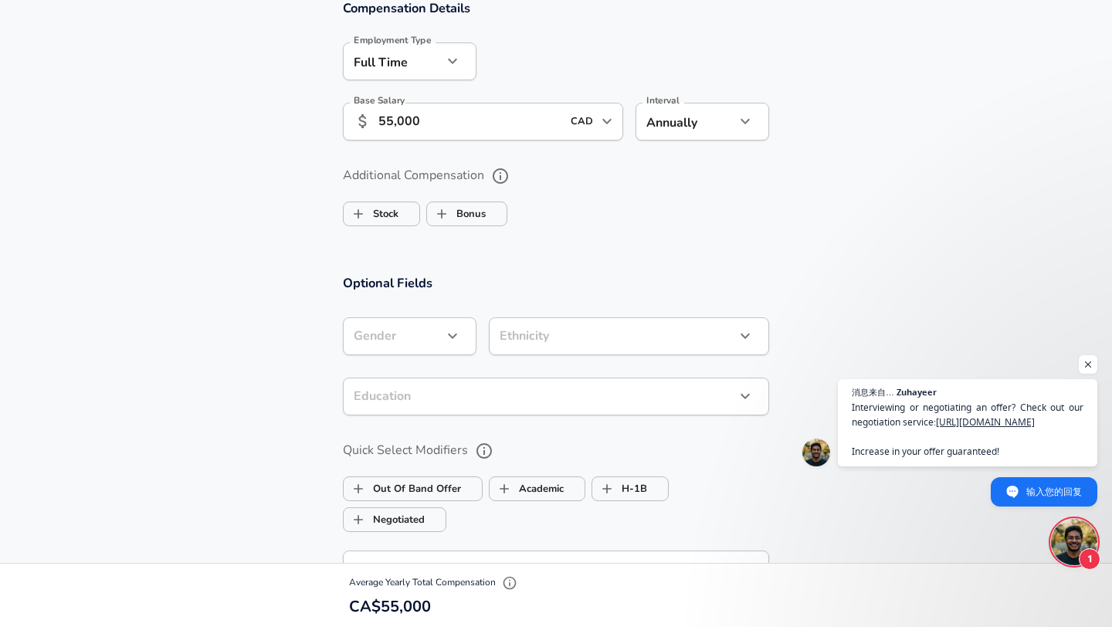
scroll to position [1602, 0]
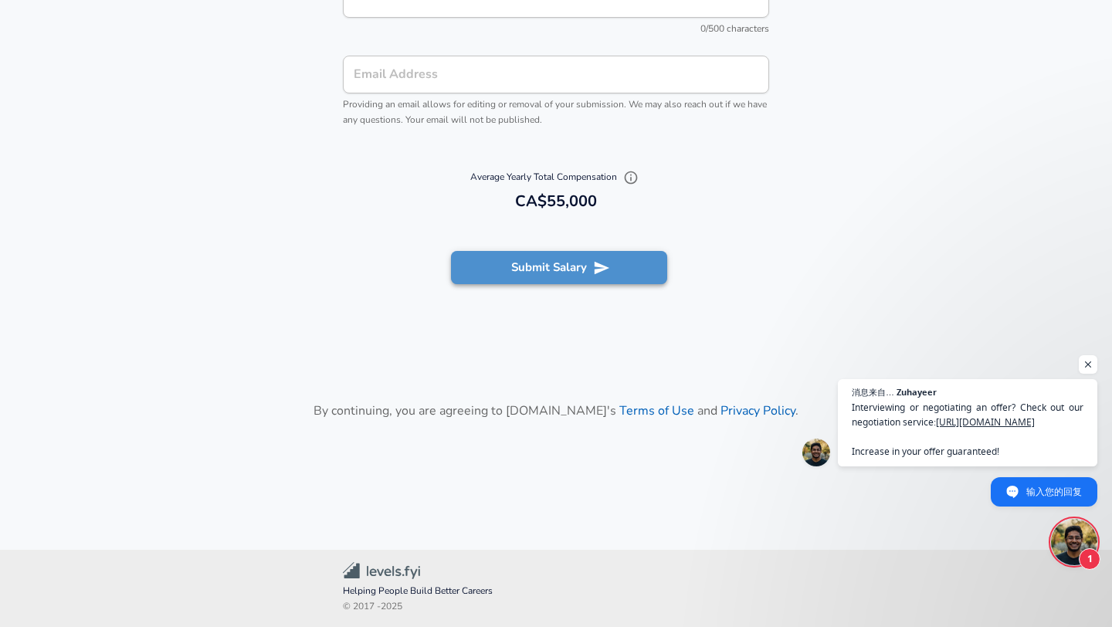
click at [603, 263] on icon "submit" at bounding box center [601, 268] width 17 height 17
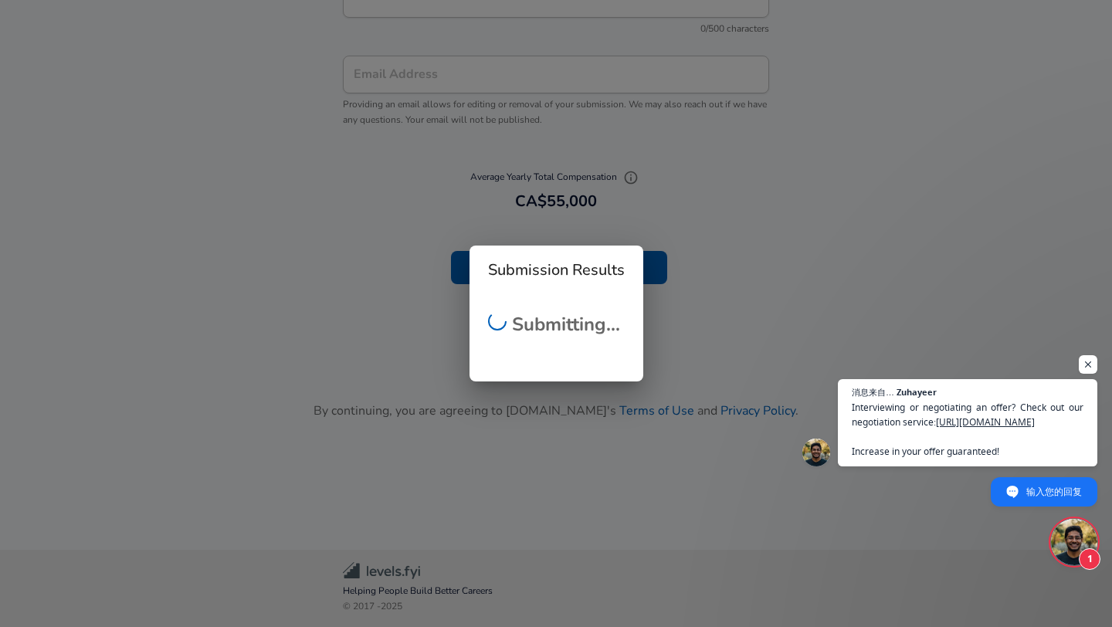
scroll to position [551, 0]
